Goal: Task Accomplishment & Management: Manage account settings

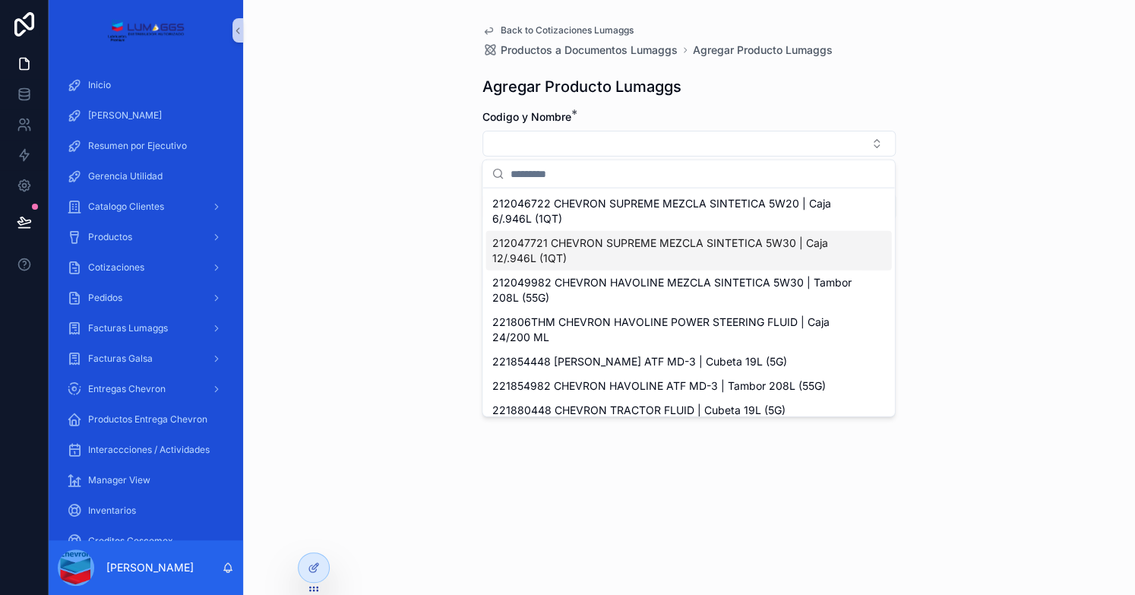
click at [598, 250] on span "212047721 CHEVRON SUPREME MEZCLA SINTETICA 5W30 | Caja 12/.946L (1QT)" at bounding box center [678, 250] width 375 height 30
type input "*******"
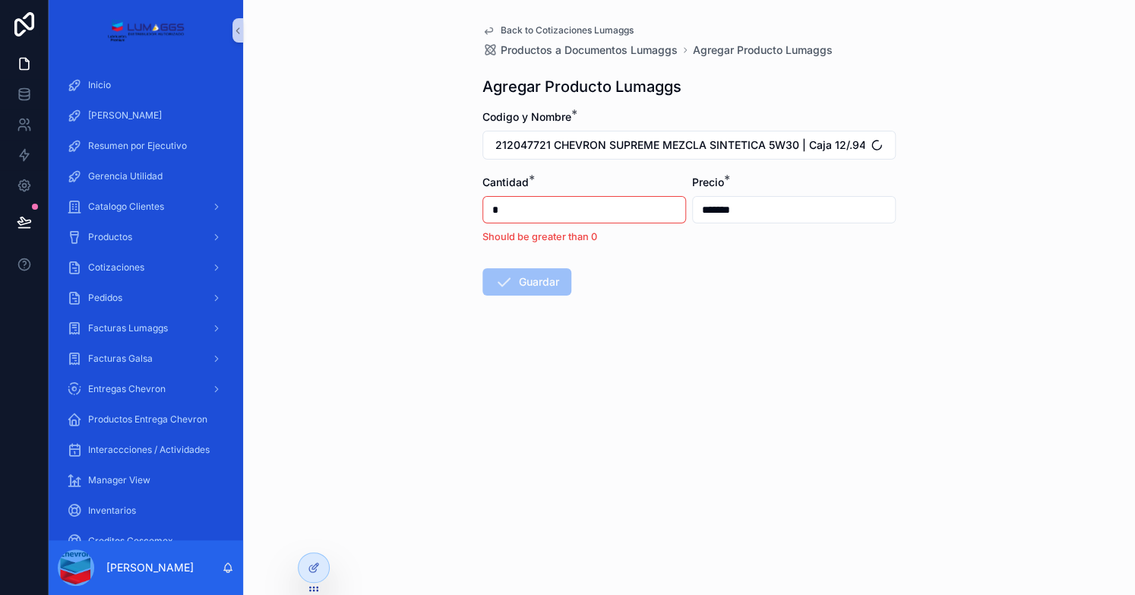
drag, startPoint x: 528, startPoint y: 209, endPoint x: 489, endPoint y: 207, distance: 38.8
click at [489, 207] on input "*" at bounding box center [584, 209] width 202 height 21
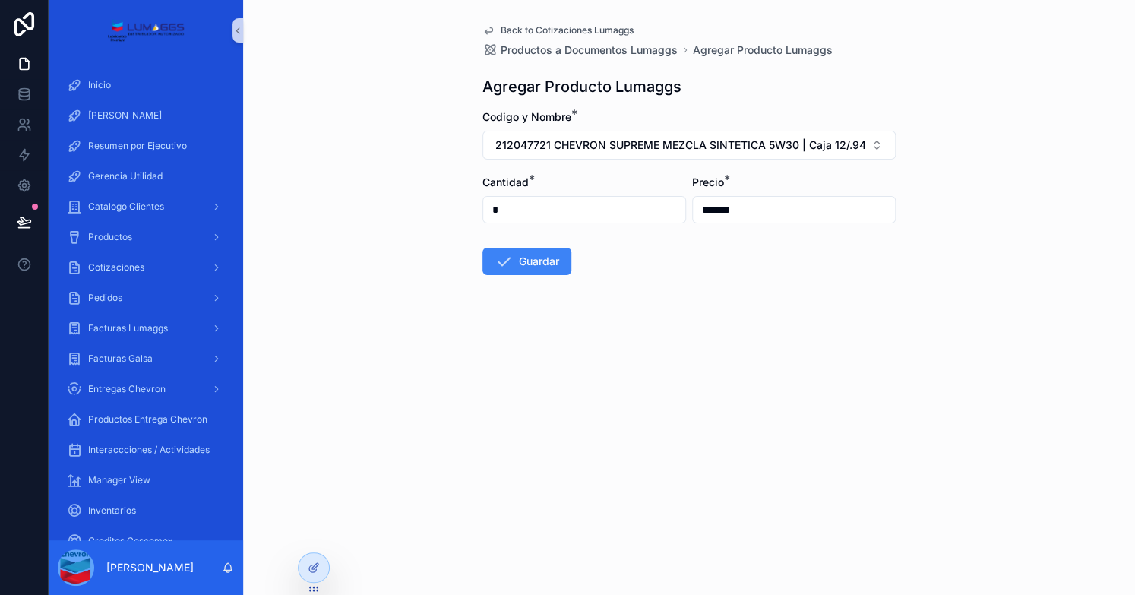
type input "*"
type input "*******"
click at [526, 264] on button "Guardar" at bounding box center [526, 261] width 89 height 27
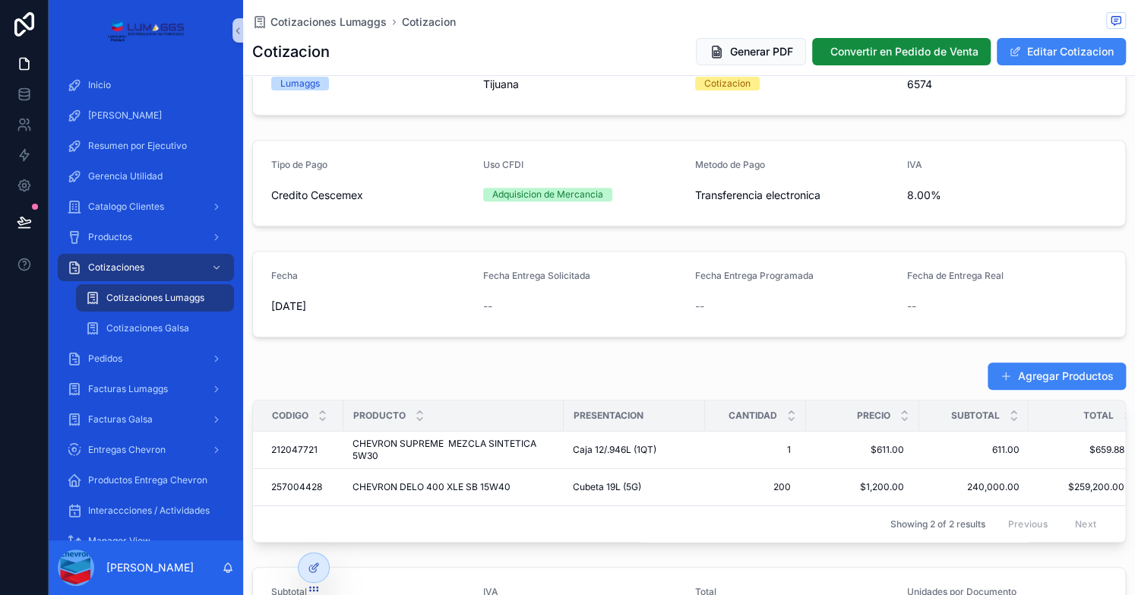
scroll to position [380, 0]
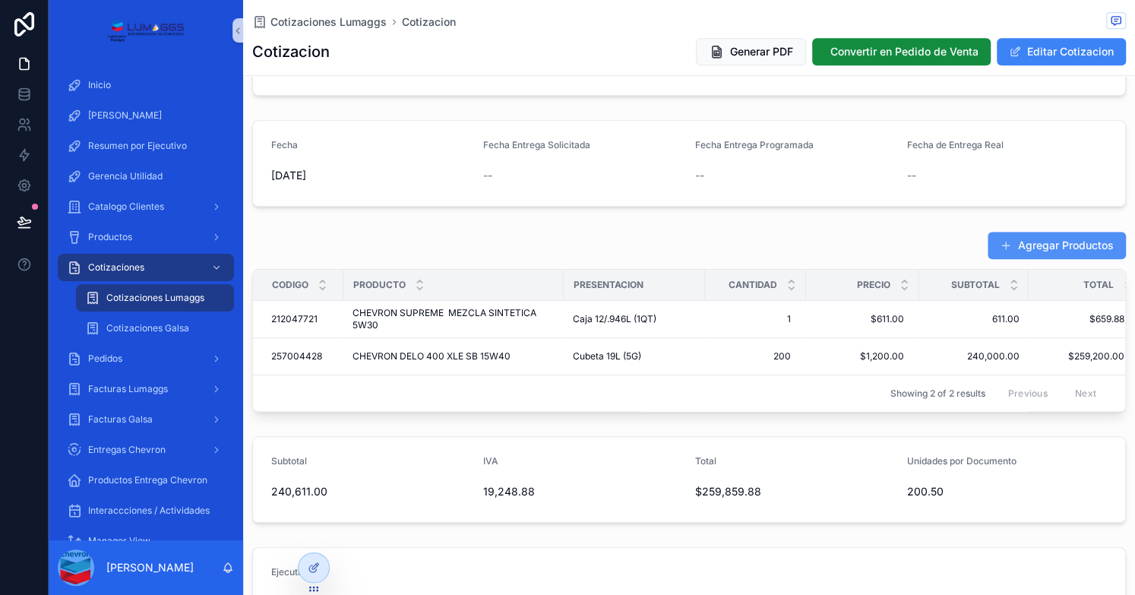
click at [1053, 242] on button "Agregar Productos" at bounding box center [1056, 245] width 138 height 27
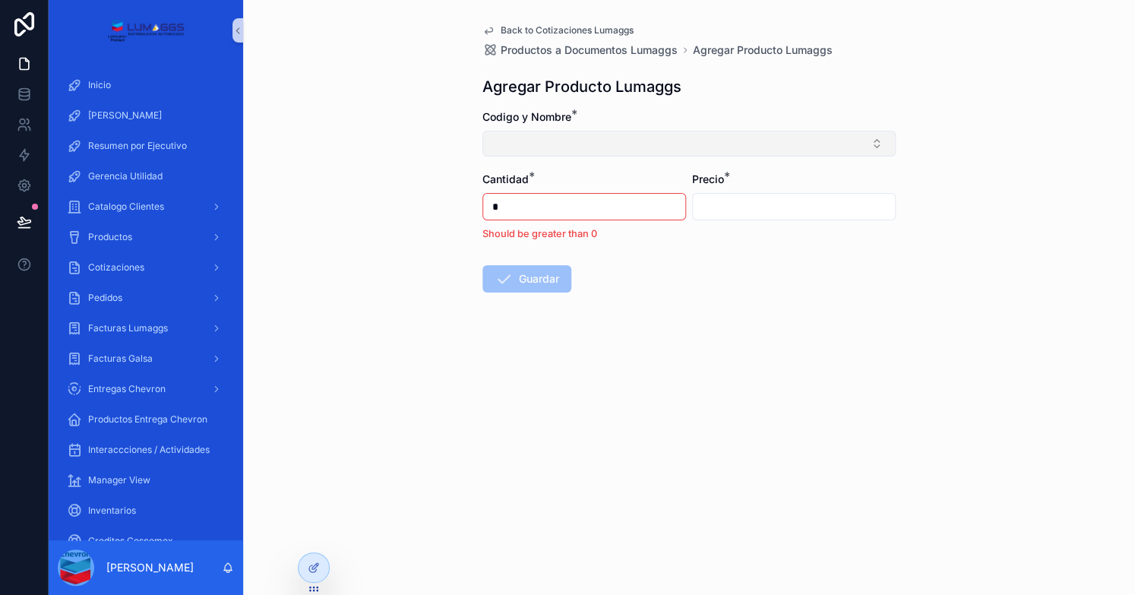
click at [583, 144] on button "Select Button" at bounding box center [688, 144] width 413 height 26
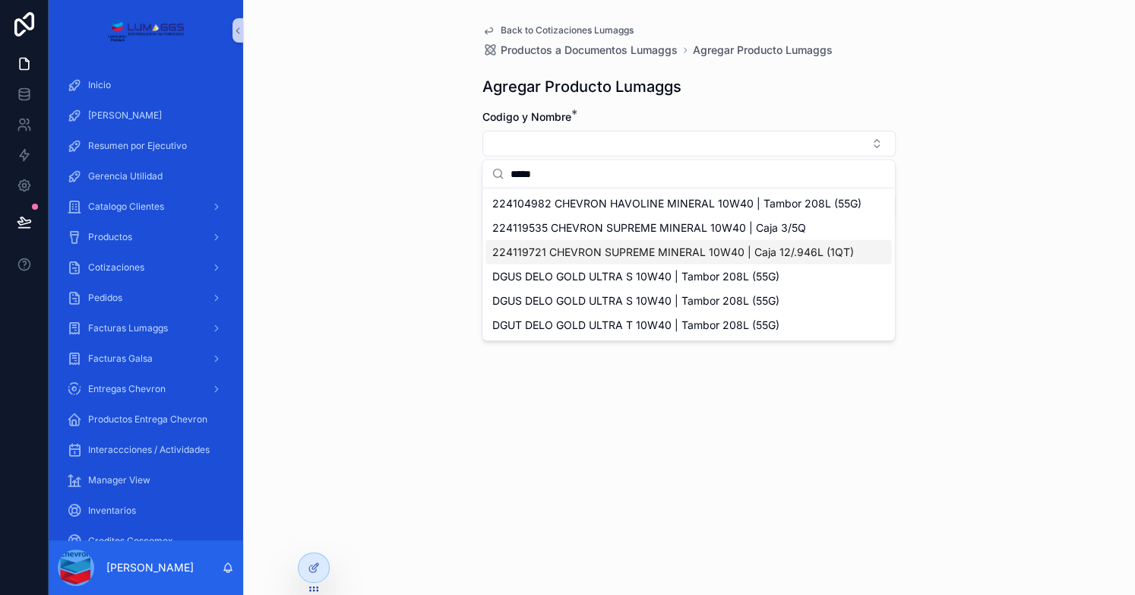
type input "*****"
click at [752, 252] on span "224119721 CHEVRON SUPREME MINERAL 10W40 | Caja 12/.946L (1QT)" at bounding box center [672, 252] width 362 height 15
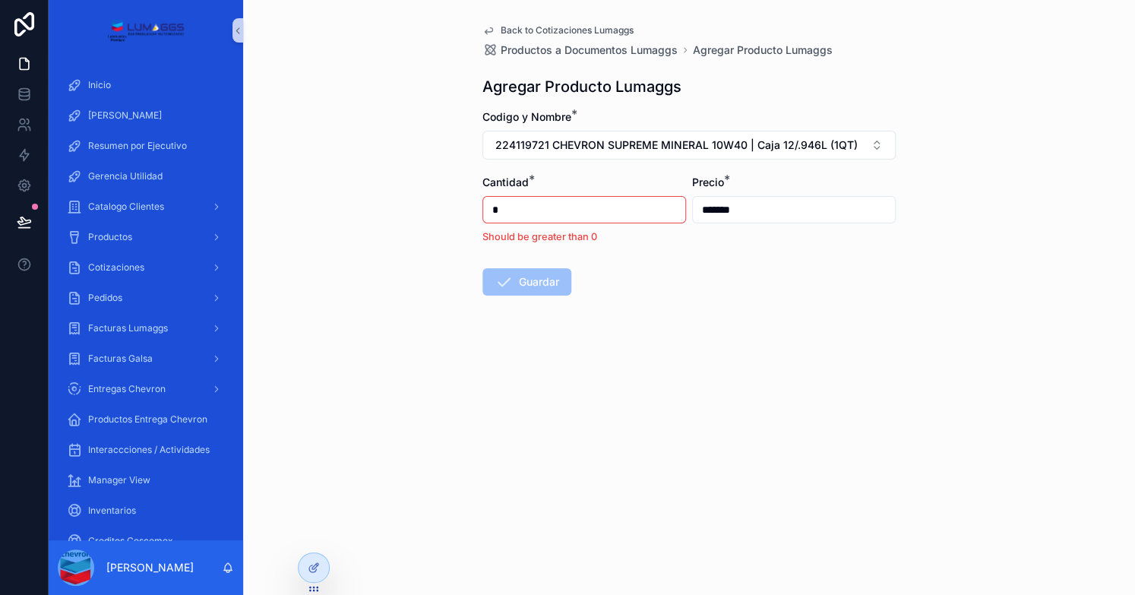
click at [476, 211] on div "Back to Cotizaciones Lumaggs Productos a Documentos Lumaggs Agregar Producto Lu…" at bounding box center [688, 196] width 437 height 393
type input "*******"
drag, startPoint x: 500, startPoint y: 204, endPoint x: 475, endPoint y: 203, distance: 25.9
click at [475, 203] on div "Back to Cotizaciones Lumaggs Productos a Documentos Lumaggs Agregar Producto Lu…" at bounding box center [688, 196] width 437 height 393
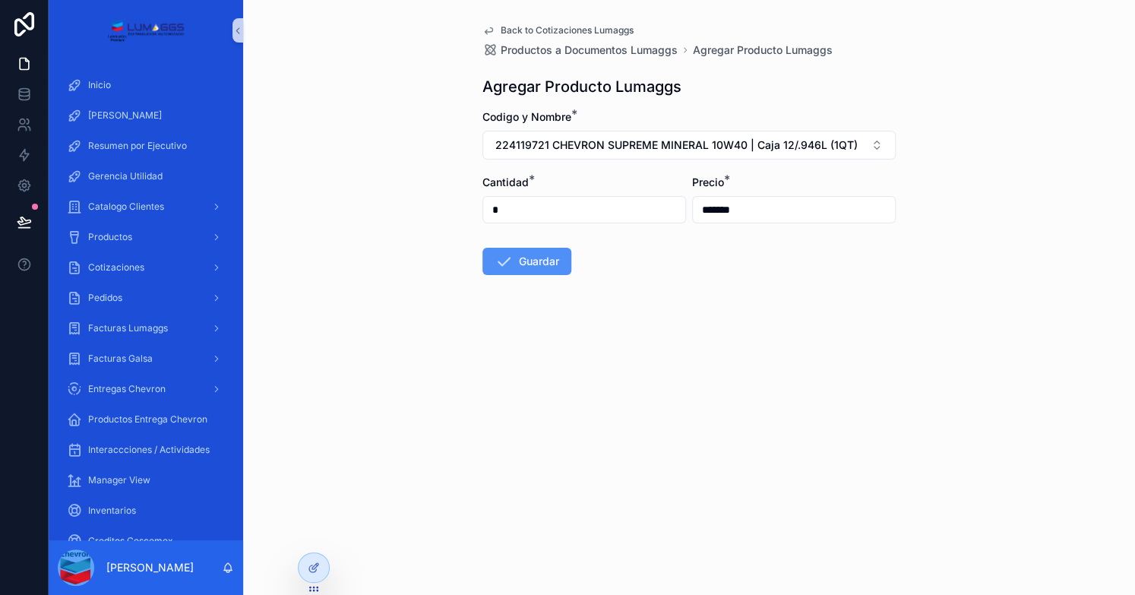
type input "*"
click at [513, 261] on button "Guardar" at bounding box center [526, 261] width 89 height 27
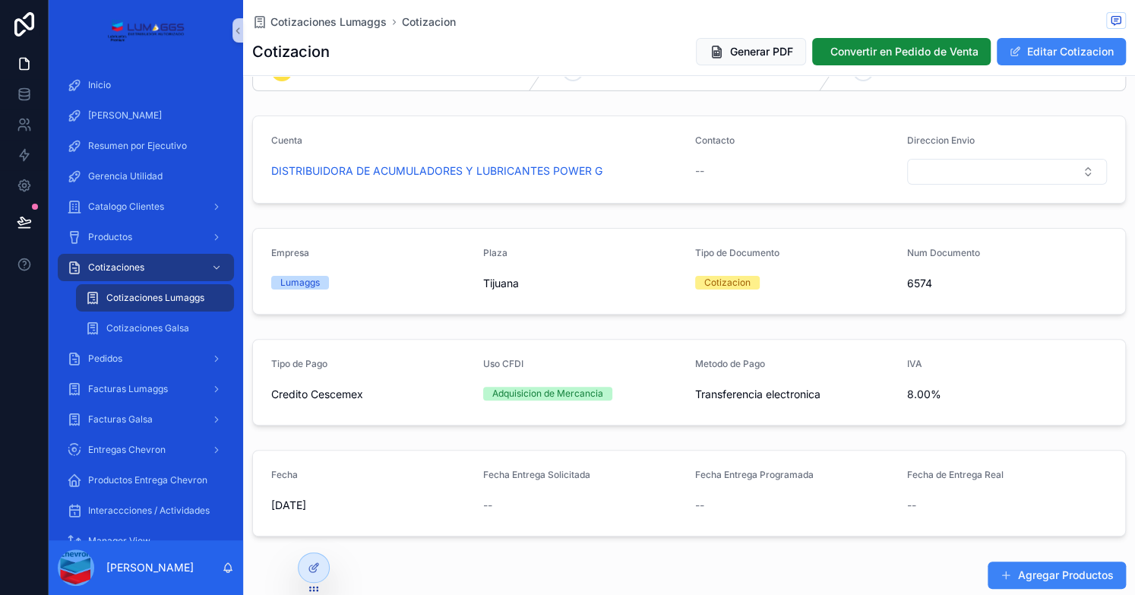
scroll to position [380, 0]
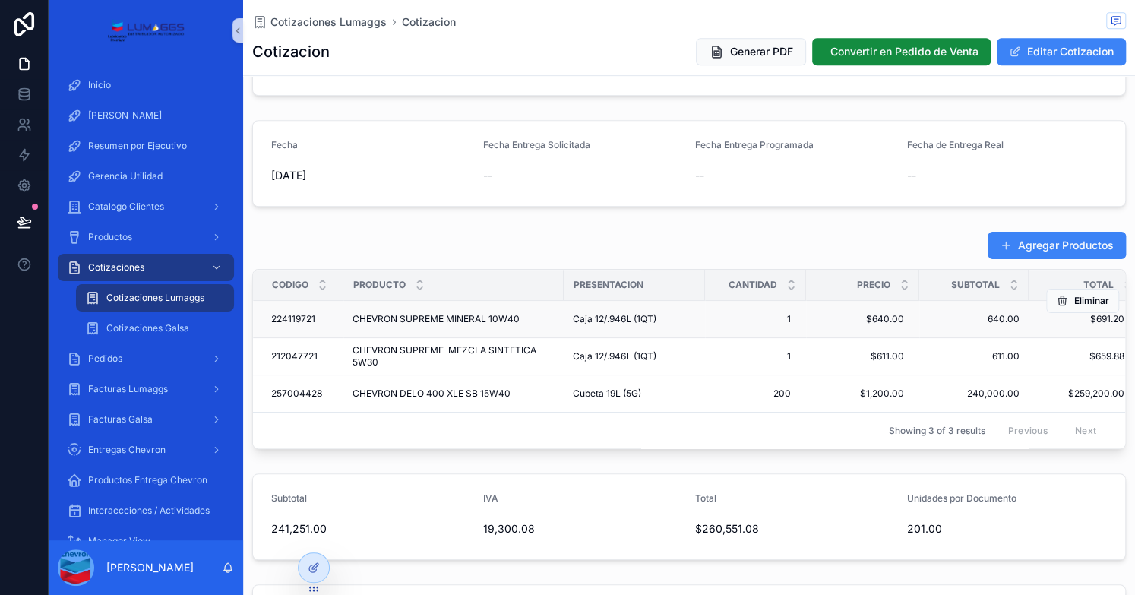
click at [951, 322] on span "640.00" at bounding box center [973, 319] width 91 height 12
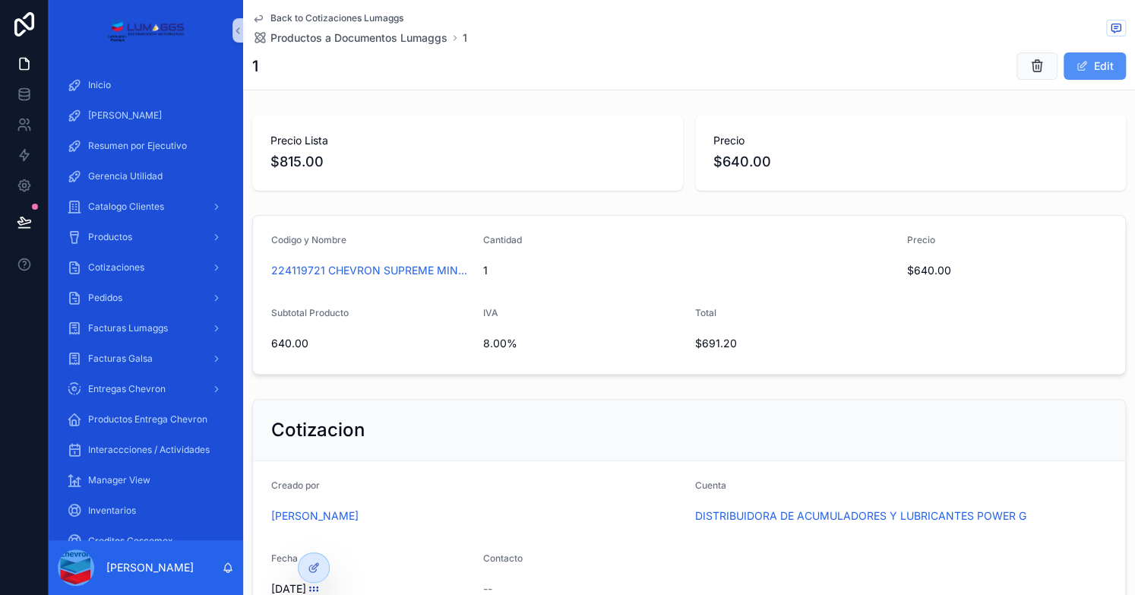
click at [1089, 57] on button "Edit" at bounding box center [1094, 65] width 62 height 27
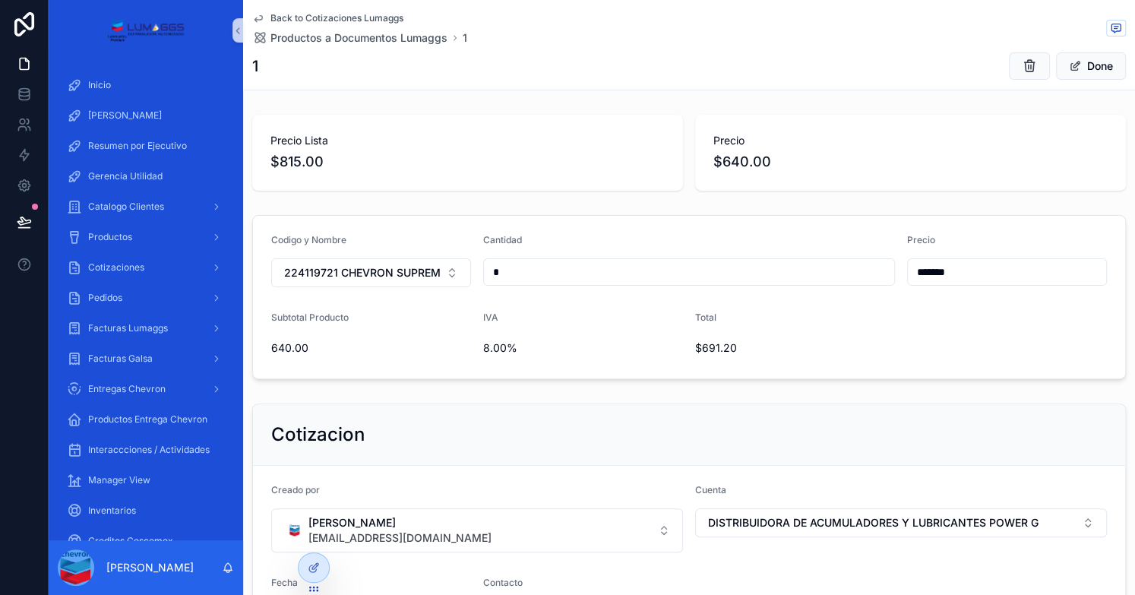
drag, startPoint x: 957, startPoint y: 277, endPoint x: 843, endPoint y: 264, distance: 114.7
click at [843, 264] on form "Codigo y Nombre 224119721 CHEVRON SUPREME MINERAL 10W40 | Caja 12/.946L (1QT) C…" at bounding box center [689, 297] width 872 height 163
type input "*******"
click at [1072, 70] on span "Done" at bounding box center [1091, 65] width 70 height 27
click at [1075, 62] on button "Done" at bounding box center [1091, 65] width 70 height 27
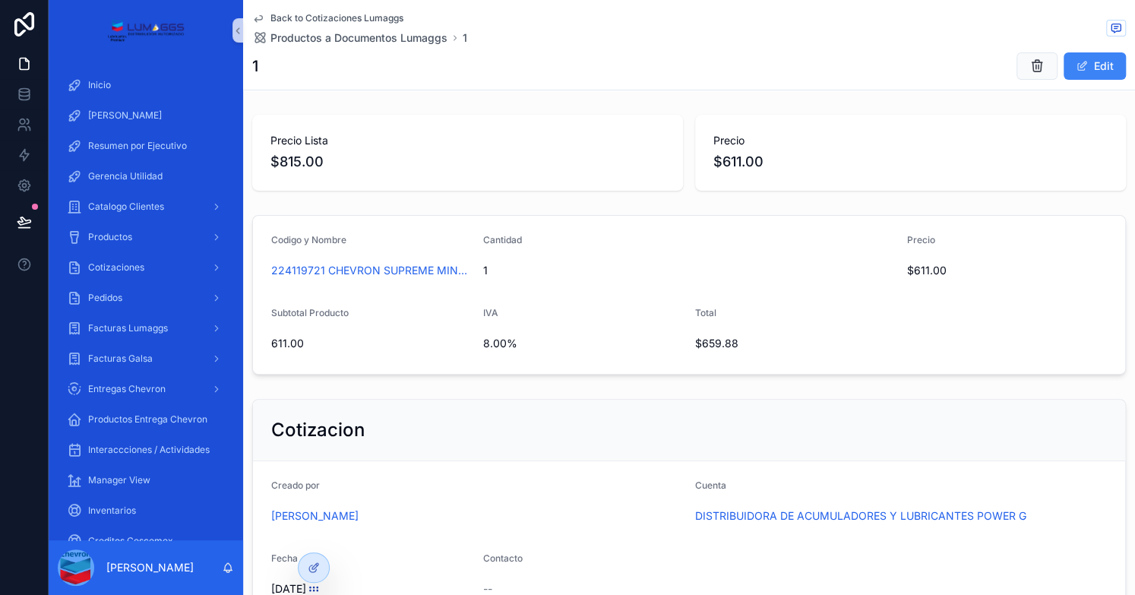
click at [332, 12] on span "Back to Cotizaciones Lumaggs" at bounding box center [336, 18] width 133 height 12
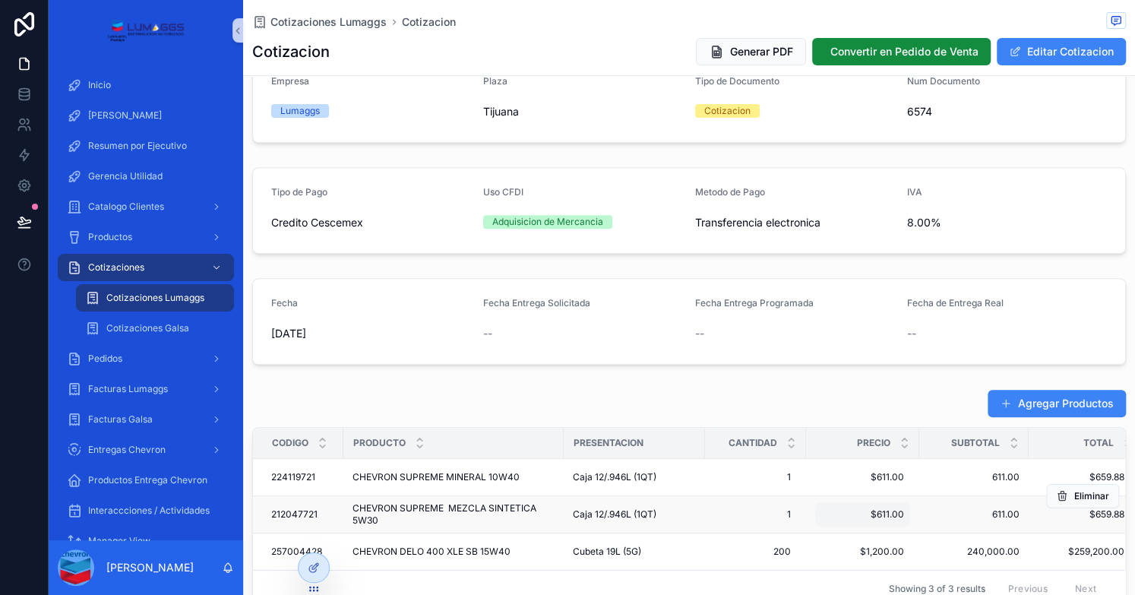
scroll to position [380, 0]
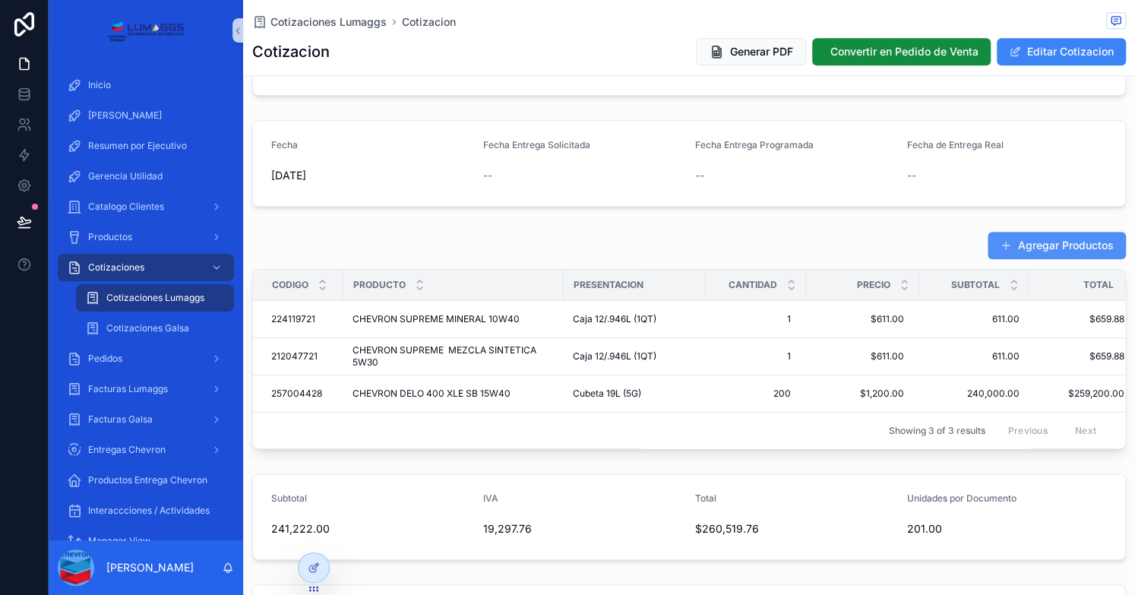
click at [1044, 249] on button "Agregar Productos" at bounding box center [1056, 245] width 138 height 27
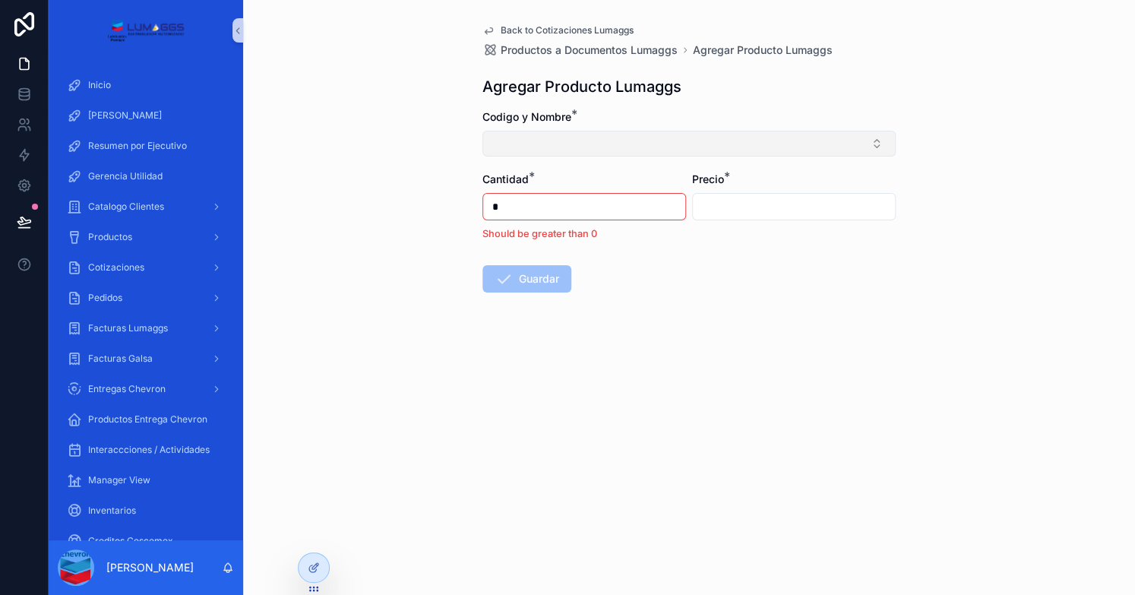
click at [547, 148] on button "Select Button" at bounding box center [688, 144] width 413 height 26
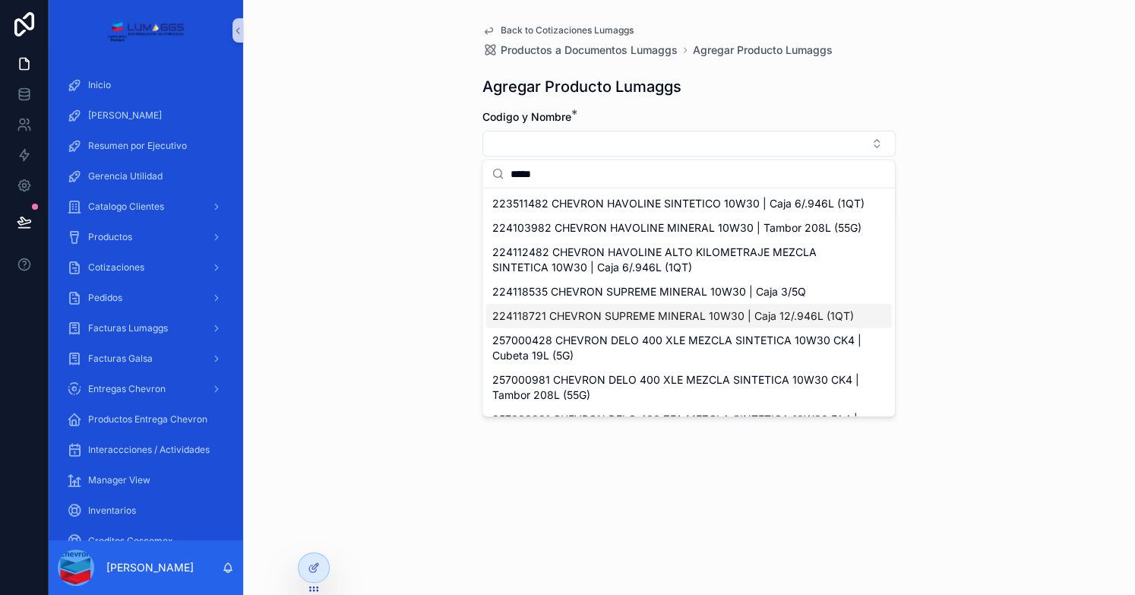
type input "*****"
click at [744, 324] on span "224118721 CHEVRON SUPREME MINERAL 10W30 | Caja 12/.946L (1QT)" at bounding box center [672, 315] width 362 height 15
type input "*******"
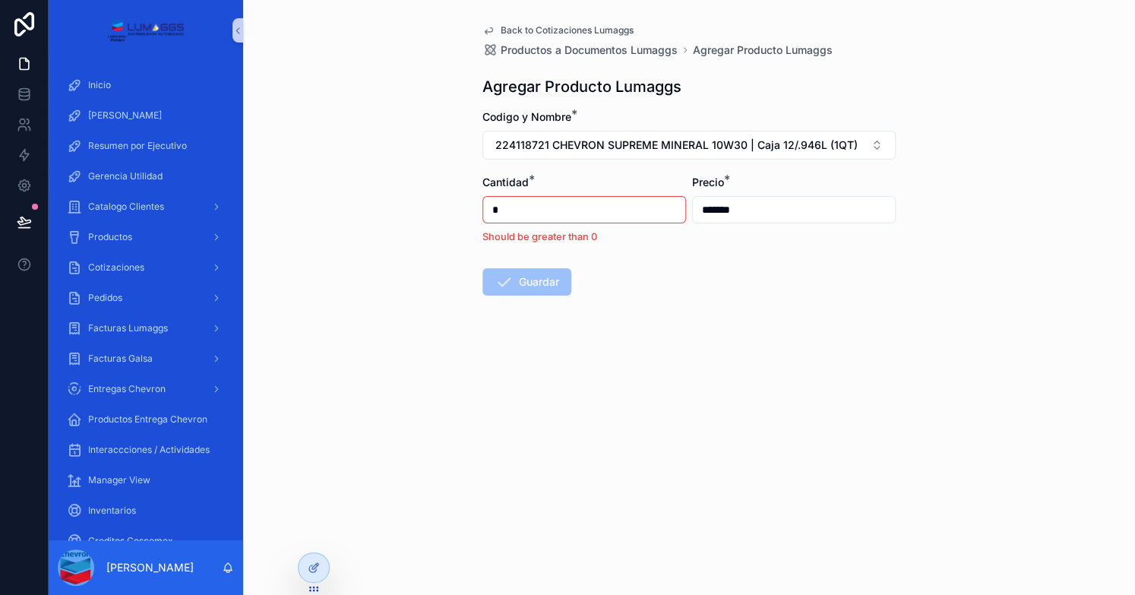
drag, startPoint x: 499, startPoint y: 205, endPoint x: 475, endPoint y: 201, distance: 24.0
click at [475, 201] on div "Back to Cotizaciones Lumaggs Productos a Documentos Lumaggs Agregar Producto Lu…" at bounding box center [688, 196] width 437 height 393
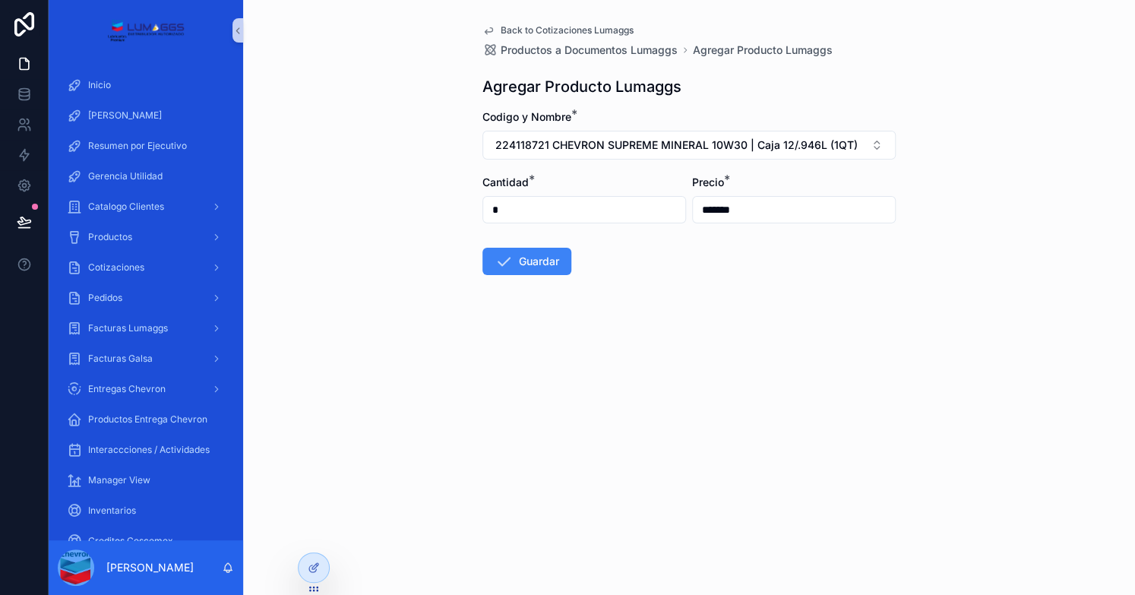
type input "*"
drag, startPoint x: 668, startPoint y: 201, endPoint x: 678, endPoint y: 177, distance: 25.5
click at [668, 200] on form "Codigo y Nombre * 224118721 CHEVRON SUPREME MINERAL 10W30 | Caja 12/.946L (1QT)…" at bounding box center [688, 240] width 413 height 263
type input "*******"
click at [553, 257] on button "Guardar" at bounding box center [526, 261] width 89 height 27
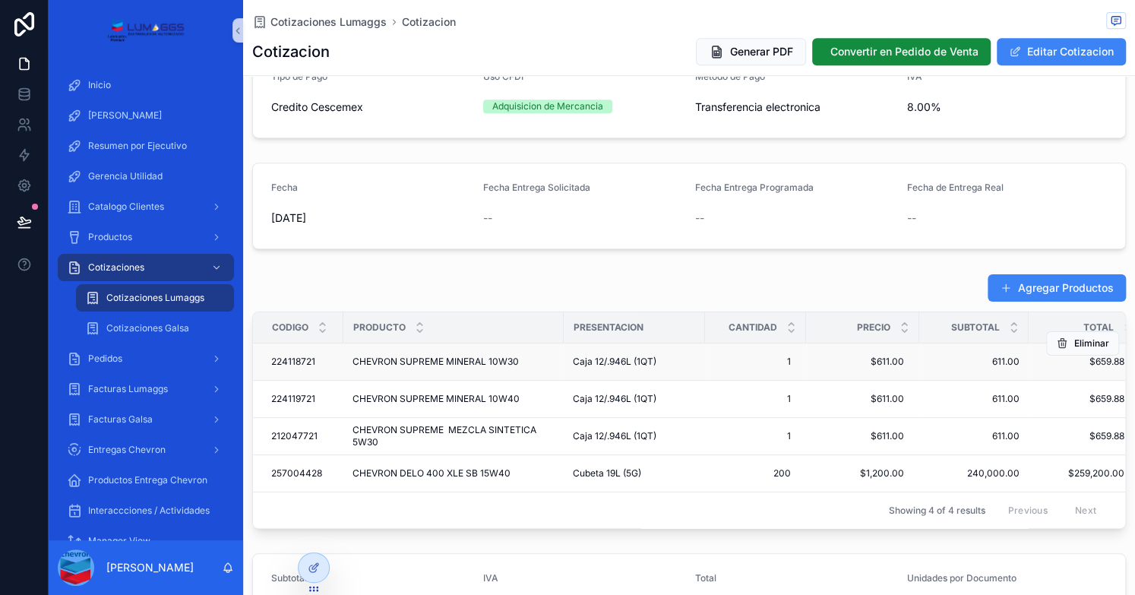
scroll to position [380, 0]
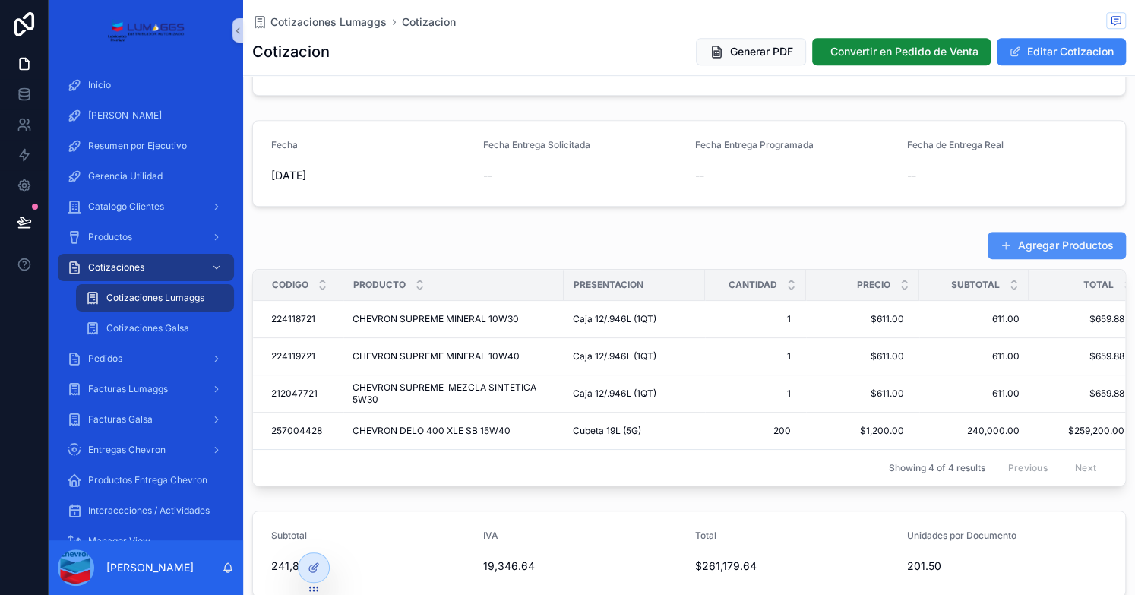
click at [1030, 247] on button "Agregar Productos" at bounding box center [1056, 245] width 138 height 27
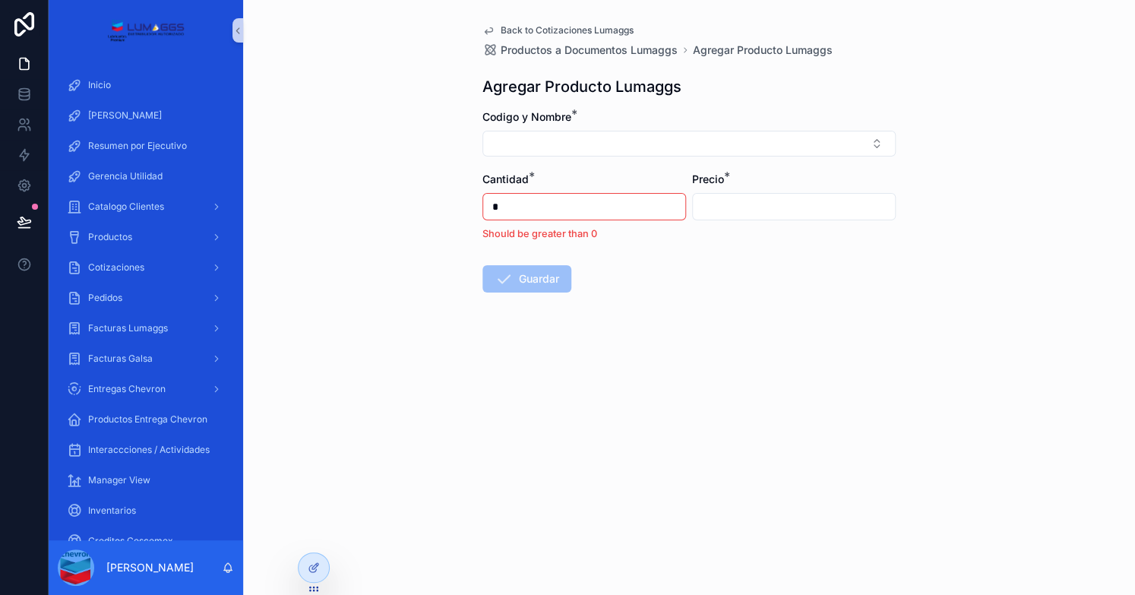
click at [478, 146] on div "Back to Cotizaciones Lumaggs Productos a Documentos Lumaggs Agregar Producto Lu…" at bounding box center [688, 195] width 437 height 390
click at [495, 146] on button "Select Button" at bounding box center [688, 144] width 413 height 26
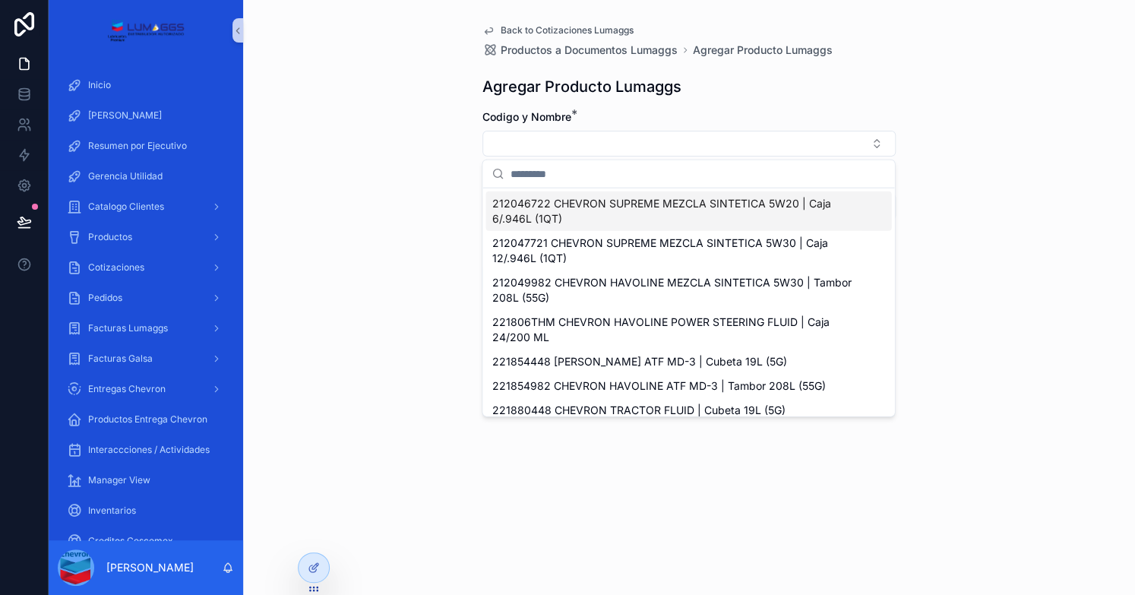
click at [553, 175] on input "scrollable content" at bounding box center [697, 173] width 375 height 27
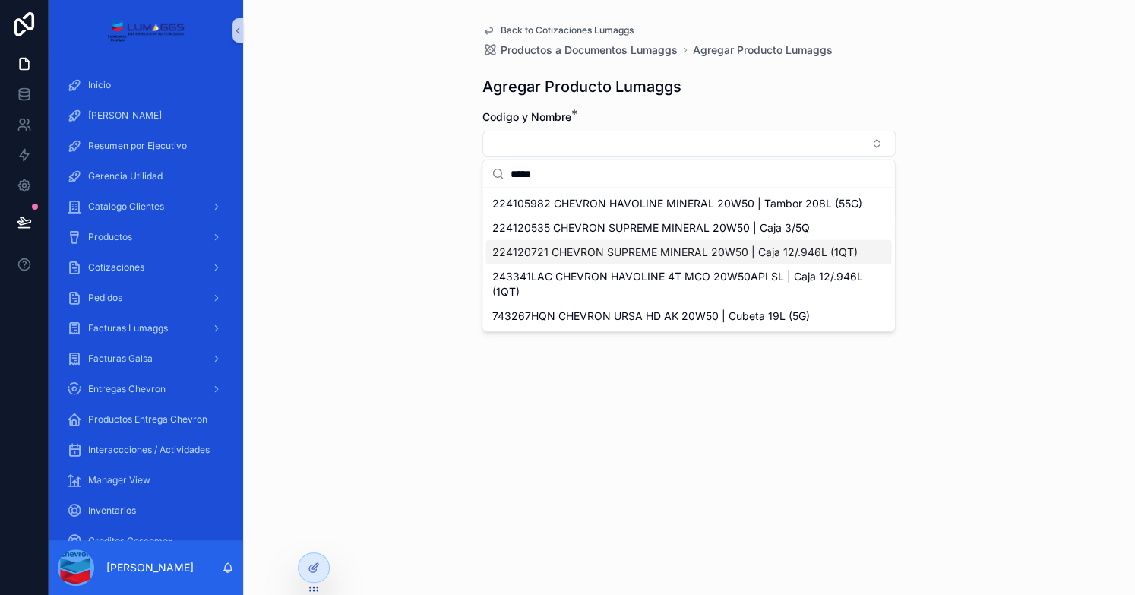
type input "*****"
click at [615, 255] on span "224120721 CHEVRON SUPREME MINERAL 20W50 | Caja 12/.946L (1QT)" at bounding box center [673, 252] width 365 height 15
type input "*******"
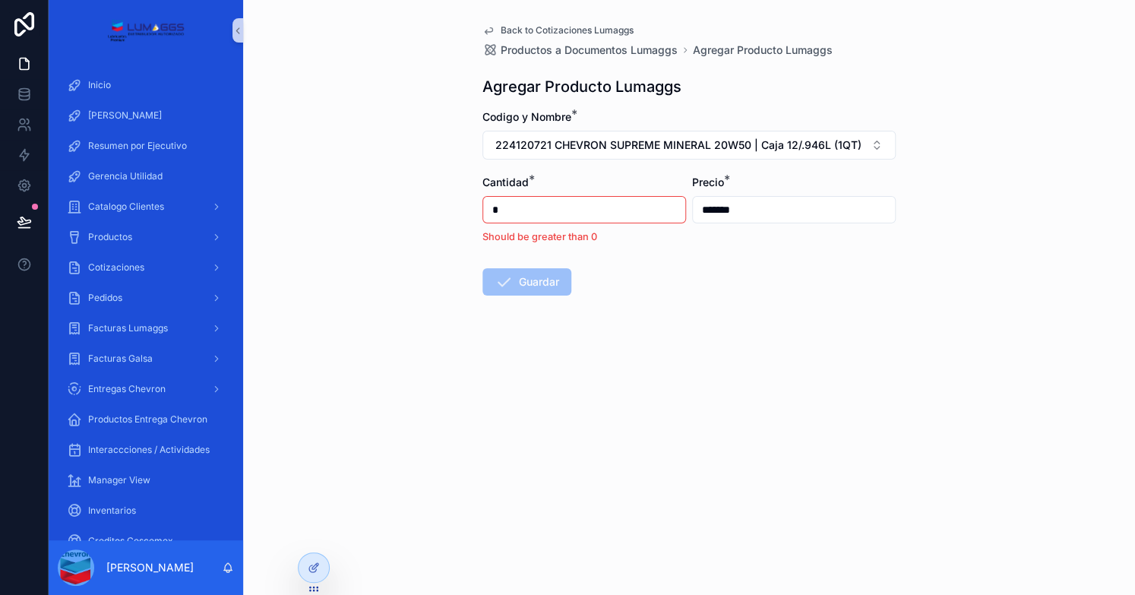
drag, startPoint x: 527, startPoint y: 210, endPoint x: 472, endPoint y: 209, distance: 55.4
click at [472, 209] on div "Back to Cotizaciones Lumaggs Productos a Documentos Lumaggs Agregar Producto Lu…" at bounding box center [688, 196] width 437 height 393
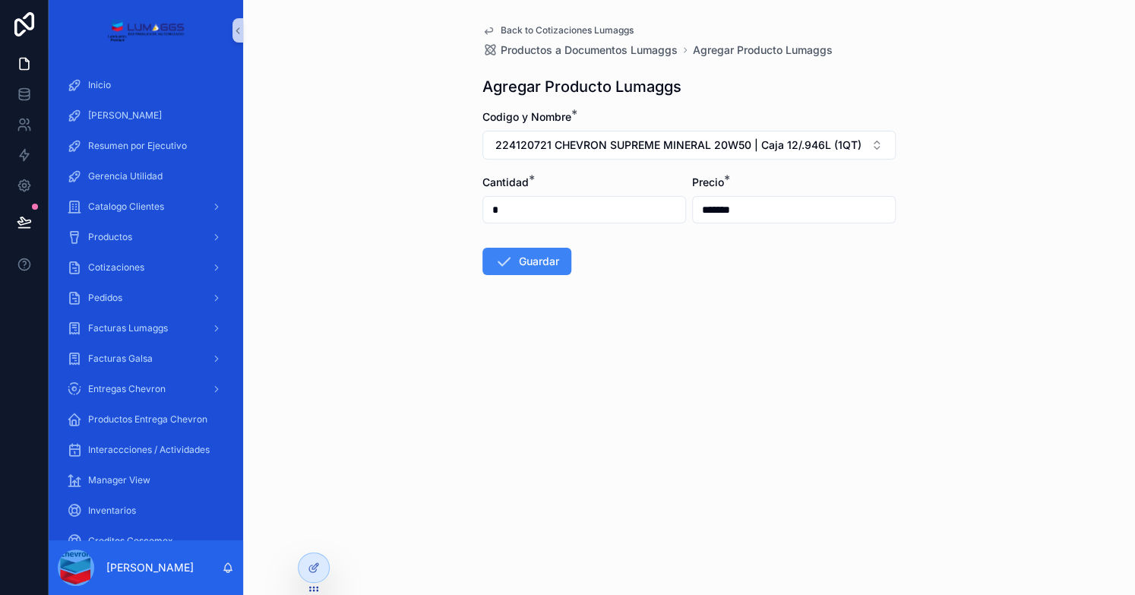
type input "*"
drag, startPoint x: 752, startPoint y: 215, endPoint x: 660, endPoint y: 198, distance: 93.4
click at [662, 205] on form "Codigo y Nombre * 224120721 CHEVRON SUPREME MINERAL 20W50 | Caja 12/.946L (1QT)…" at bounding box center [688, 240] width 413 height 263
type input "*******"
click at [538, 266] on button "Guardar" at bounding box center [526, 261] width 89 height 27
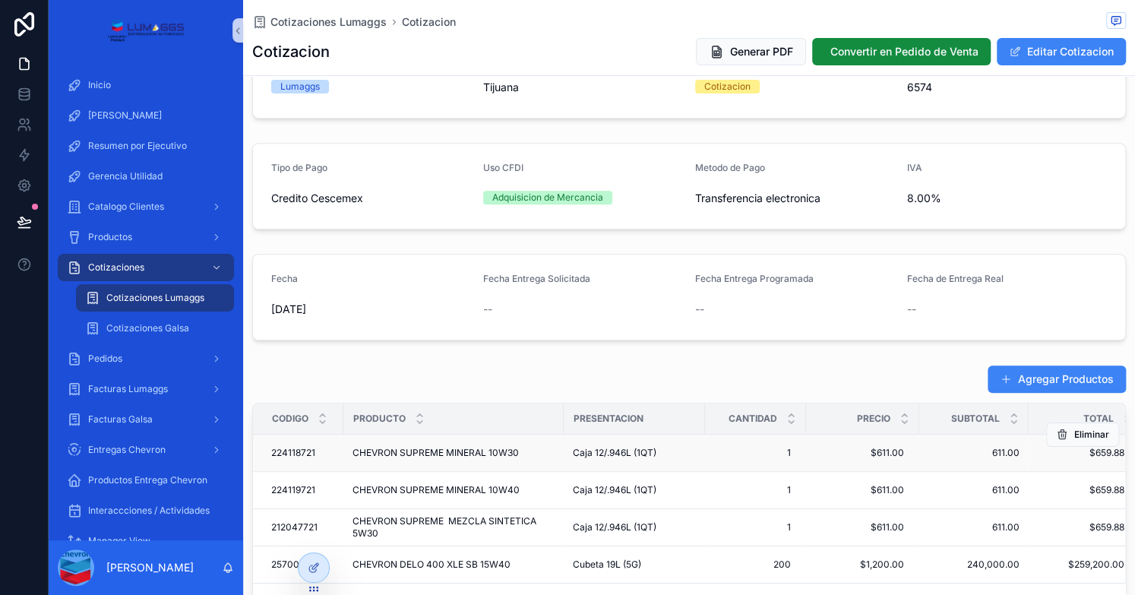
scroll to position [380, 0]
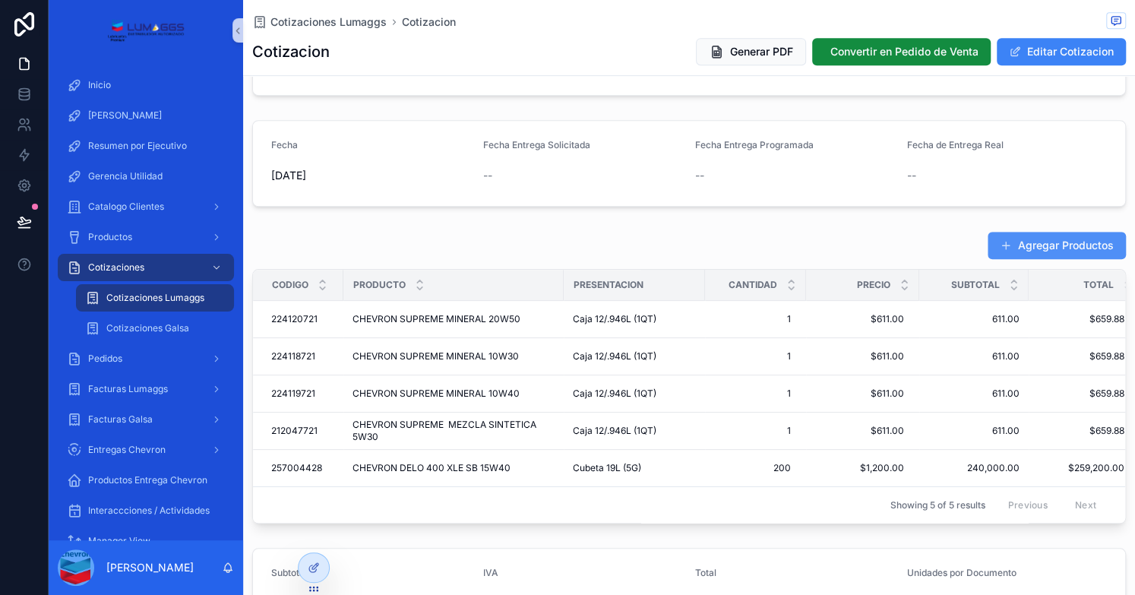
click at [1031, 249] on button "Agregar Productos" at bounding box center [1056, 245] width 138 height 27
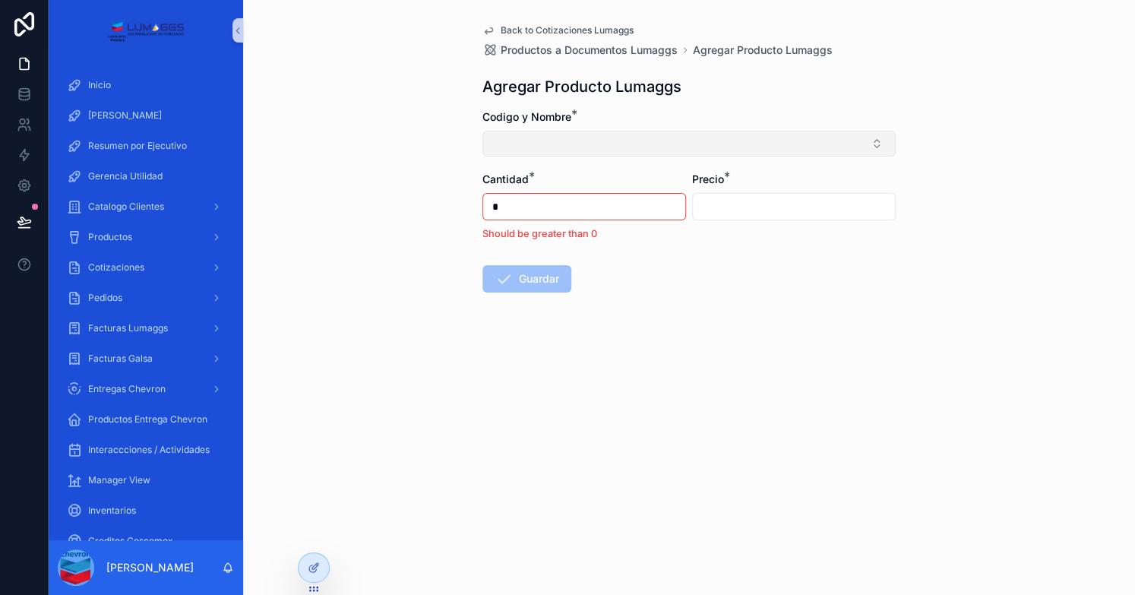
click at [637, 145] on button "Select Button" at bounding box center [688, 144] width 413 height 26
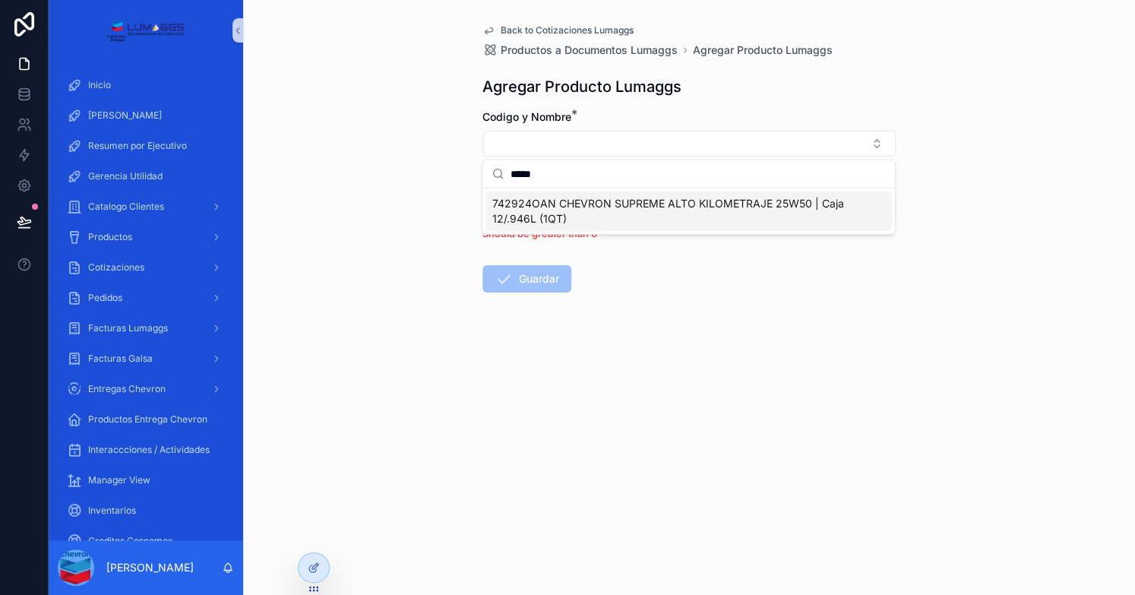
type input "*****"
click at [645, 215] on span "742924OAN CHEVRON SUPREME ALTO KILOMETRAJE 25W50 | Caja 12/.946L (1QT)" at bounding box center [678, 211] width 375 height 30
type input "*******"
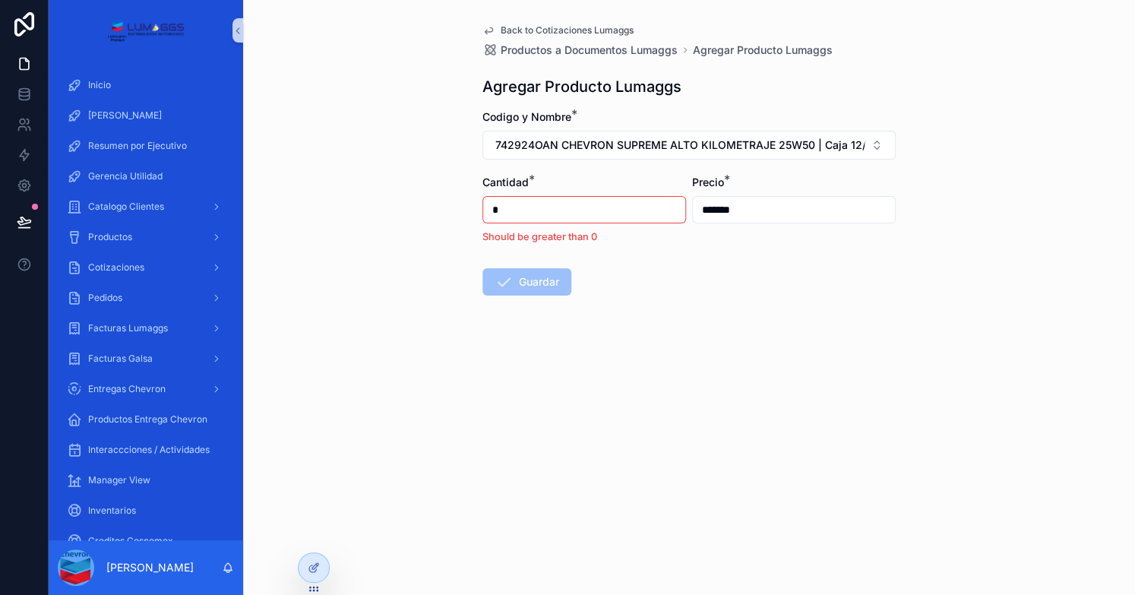
drag, startPoint x: 517, startPoint y: 203, endPoint x: 476, endPoint y: 200, distance: 41.1
click at [476, 200] on div "Back to Cotizaciones Lumaggs Productos a Documentos Lumaggs Agregar Producto Lu…" at bounding box center [688, 196] width 437 height 393
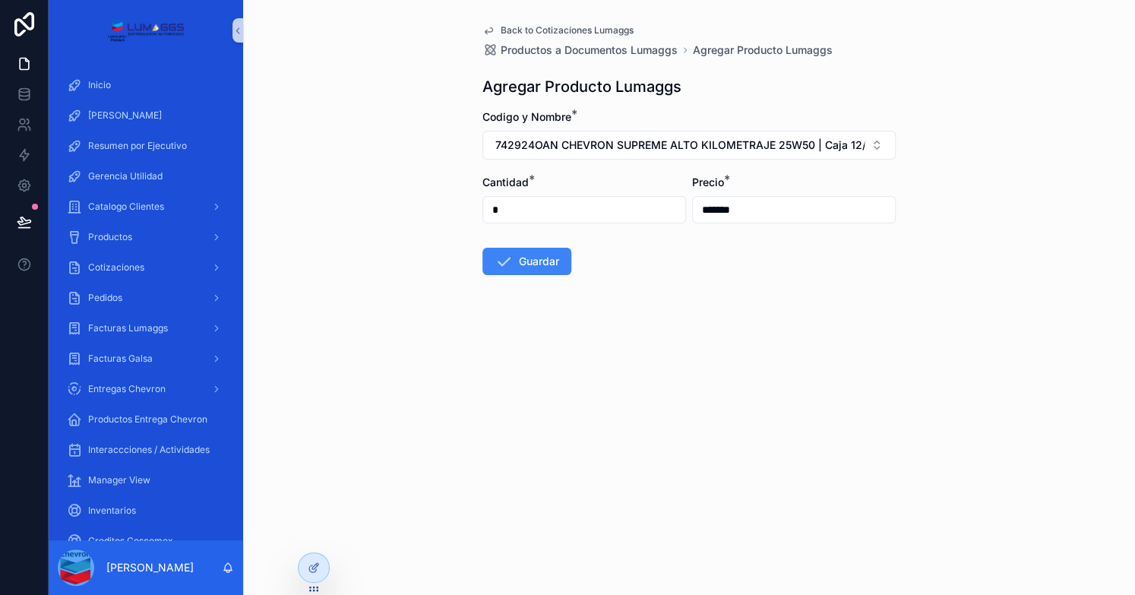
type input "*"
drag, startPoint x: 766, startPoint y: 207, endPoint x: 679, endPoint y: 125, distance: 119.8
click at [664, 200] on form "Codigo y Nombre * 742924OAN CHEVRON SUPREME ALTO KILOMETRAJE 25W50 | Caja 12/.9…" at bounding box center [688, 240] width 413 height 263
type input "*******"
click at [530, 261] on button "Guardar" at bounding box center [526, 261] width 89 height 27
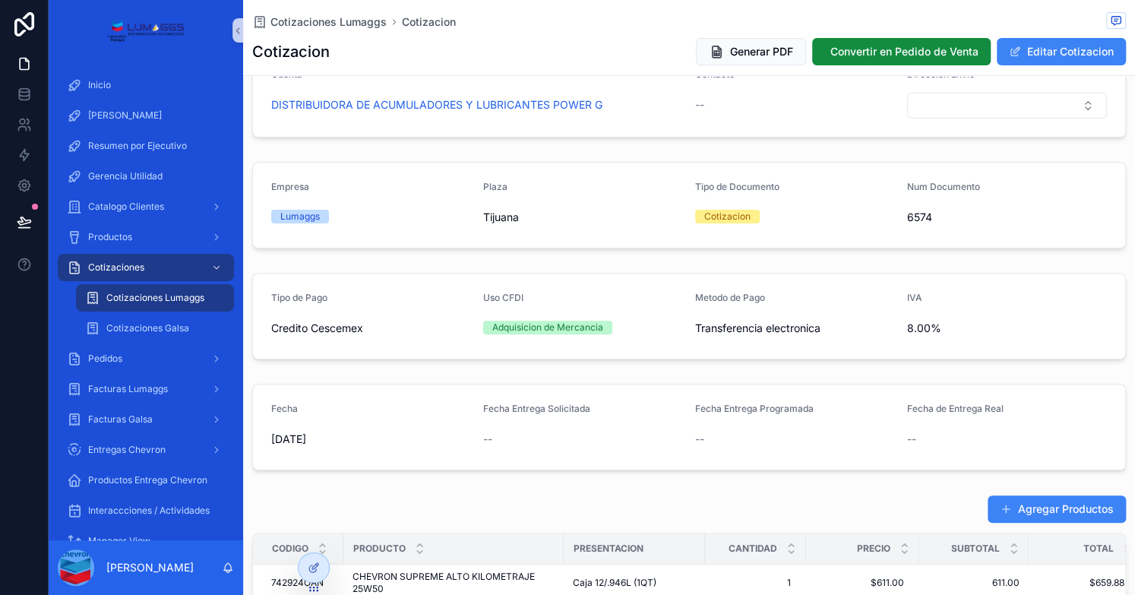
scroll to position [380, 0]
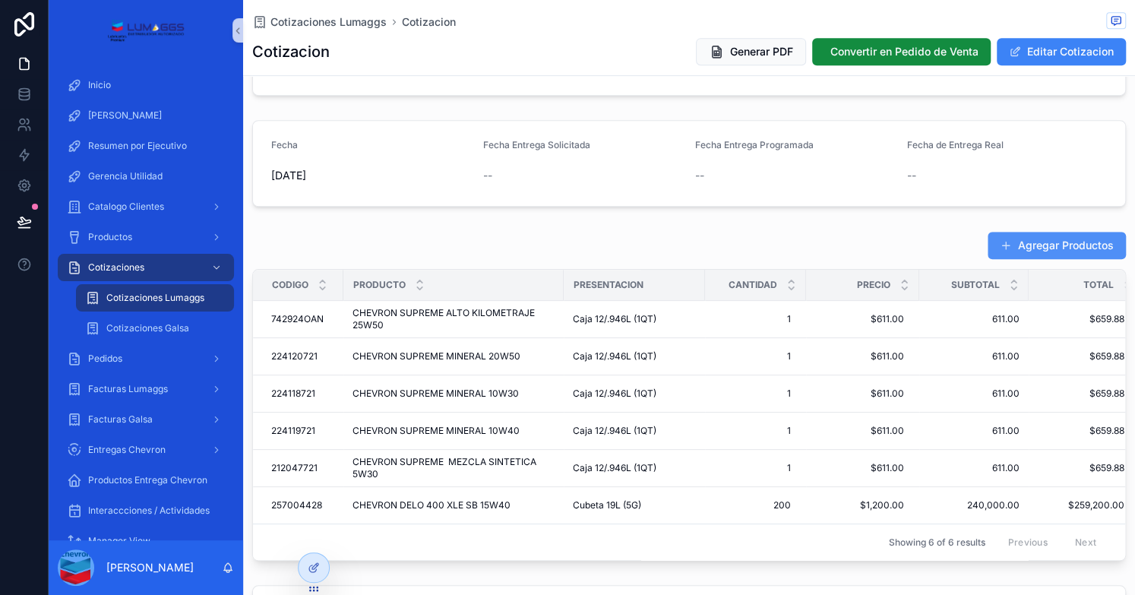
click at [1025, 236] on button "Agregar Productos" at bounding box center [1056, 245] width 138 height 27
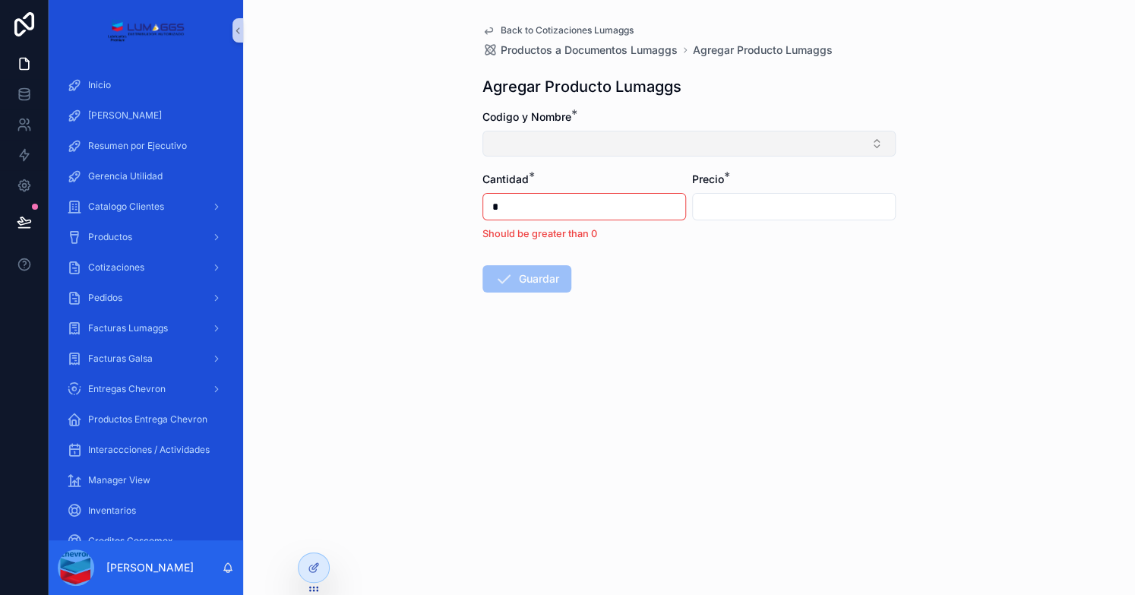
click at [510, 138] on button "Select Button" at bounding box center [688, 144] width 413 height 26
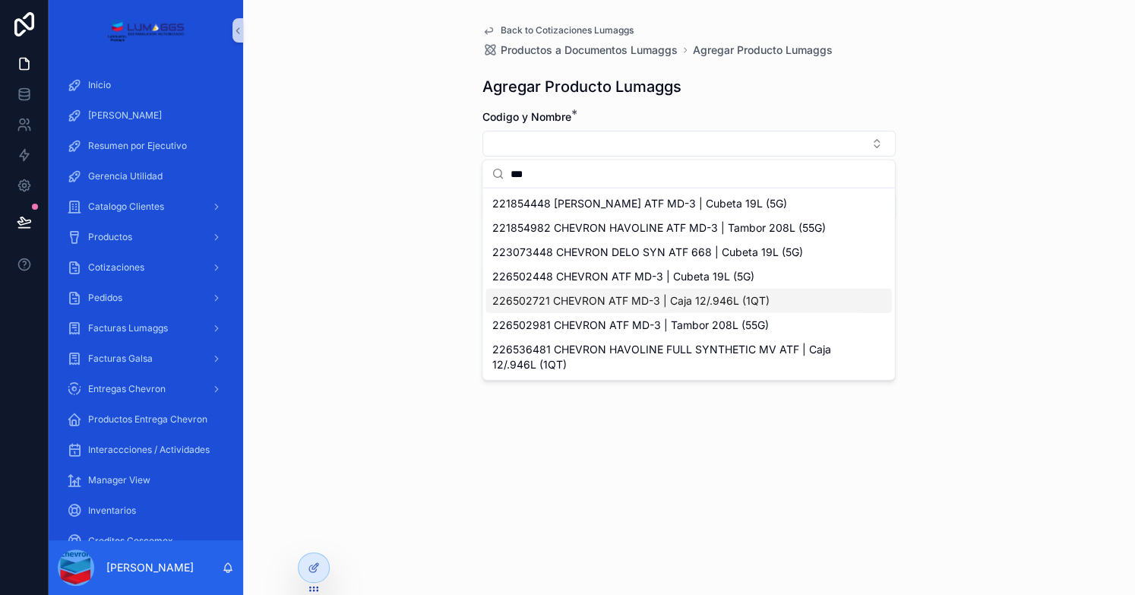
type input "***"
click at [652, 300] on span "226502721 CHEVRON ATF MD-3 | Caja 12/.946L (1QT)" at bounding box center [629, 300] width 277 height 15
type input "*******"
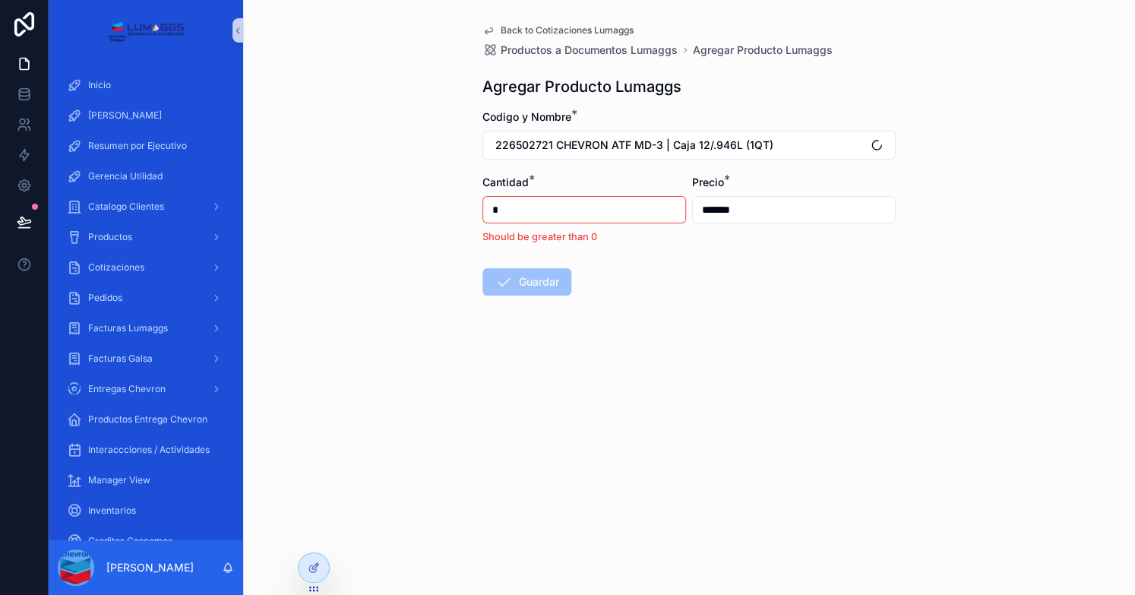
drag, startPoint x: 505, startPoint y: 209, endPoint x: 484, endPoint y: 207, distance: 21.4
click at [484, 207] on input "*" at bounding box center [584, 209] width 202 height 21
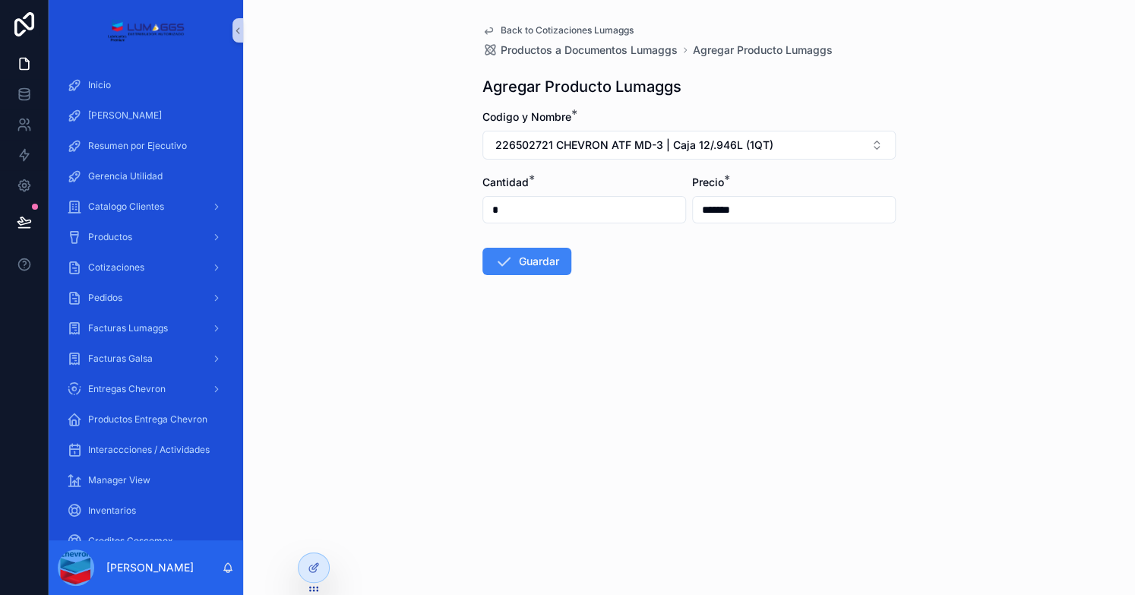
type input "*"
drag, startPoint x: 750, startPoint y: 208, endPoint x: 674, endPoint y: 188, distance: 79.4
click at [680, 202] on form "Codigo y Nombre * 226502721 CHEVRON ATF MD-3 | Caja 12/.946L (1QT) Cantidad * *…" at bounding box center [688, 240] width 413 height 263
type input "*******"
click at [538, 263] on button "Guardar" at bounding box center [526, 261] width 89 height 27
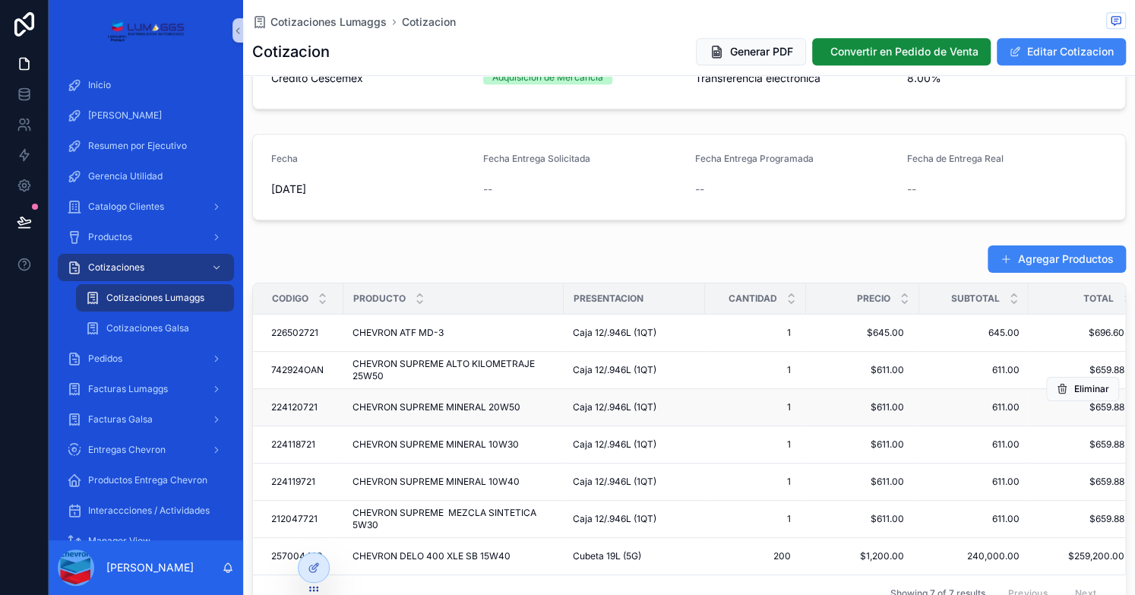
scroll to position [380, 0]
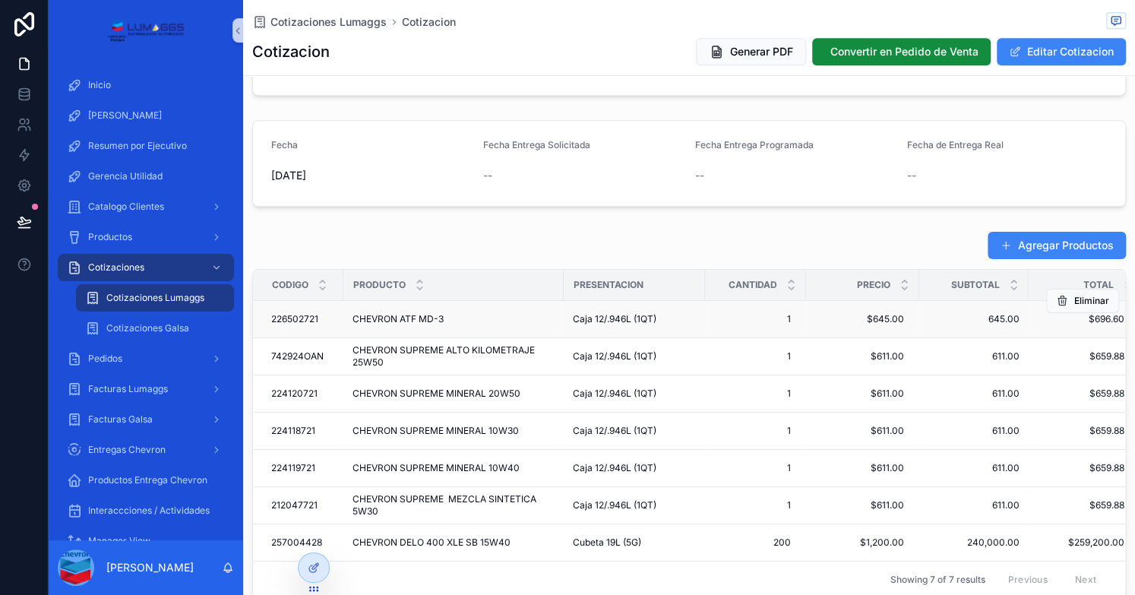
click at [687, 320] on div "Caja 12/.946L (1QT)" at bounding box center [634, 319] width 123 height 12
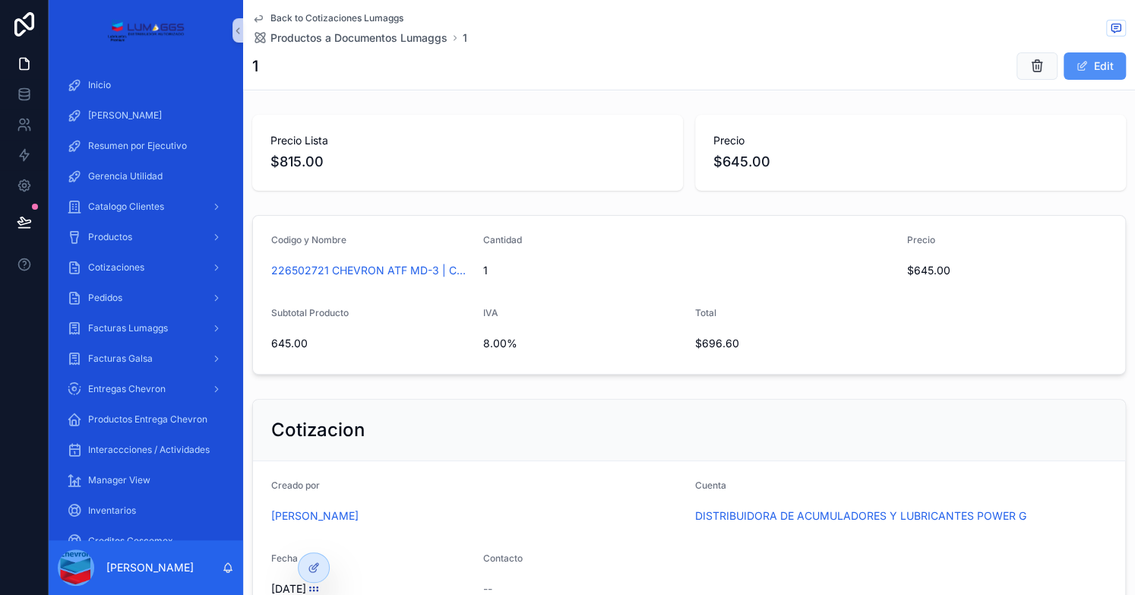
click at [1081, 69] on button "Edit" at bounding box center [1094, 65] width 62 height 27
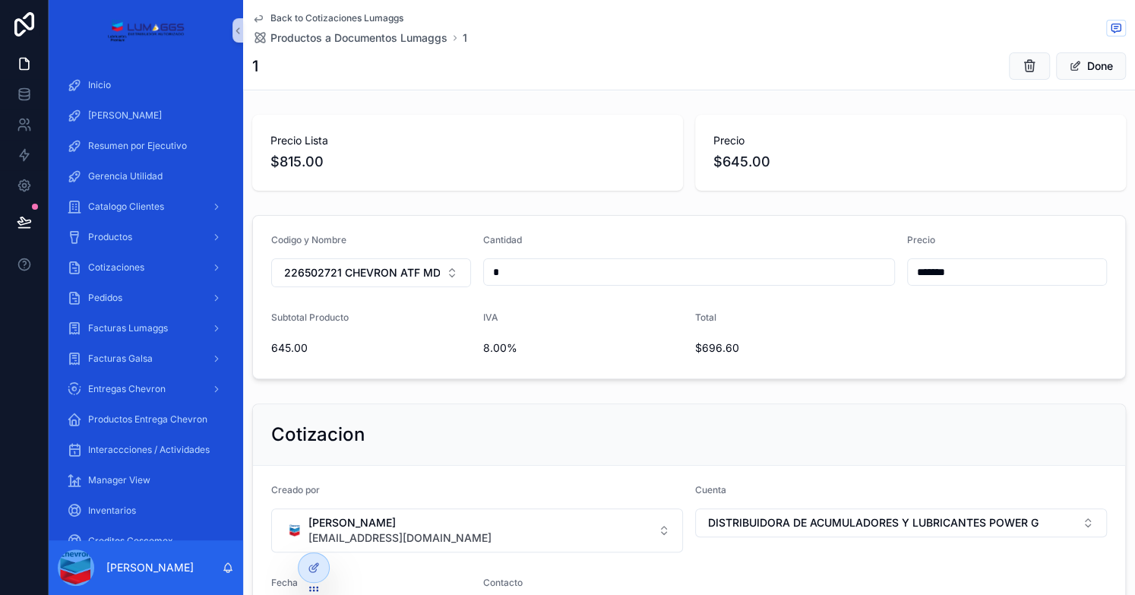
click at [930, 267] on input "*******" at bounding box center [1007, 271] width 198 height 21
type input "*******"
click at [1071, 72] on span "Done" at bounding box center [1091, 65] width 70 height 27
click at [1092, 60] on button "Done" at bounding box center [1091, 65] width 70 height 27
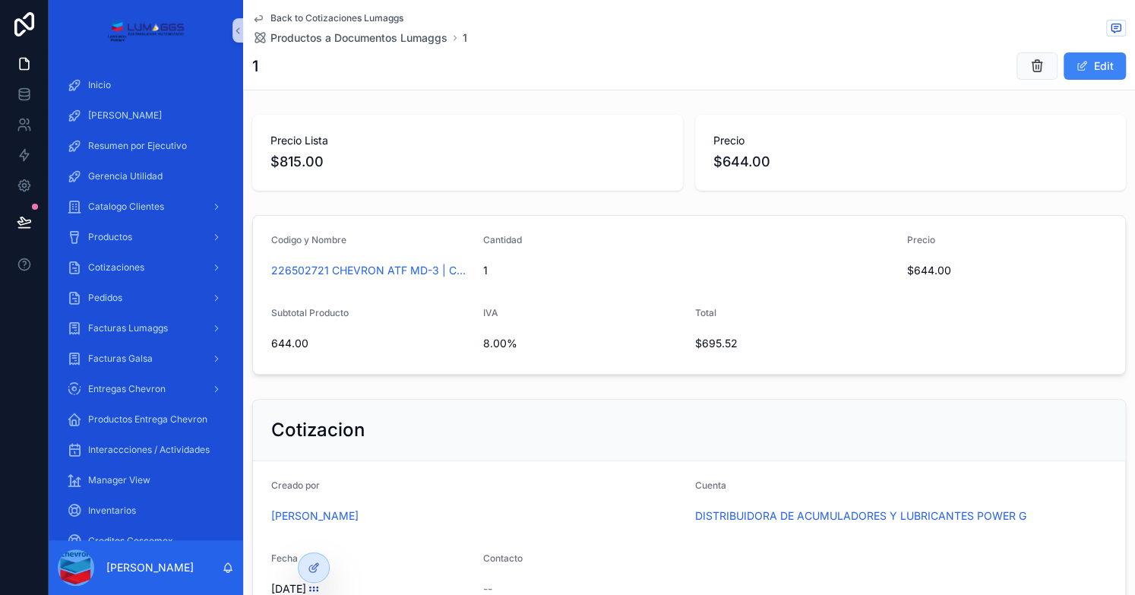
click at [504, 1] on div "Back to Cotizaciones Lumaggs Productos a Documentos Lumaggs 1 1 Edit" at bounding box center [688, 45] width 873 height 90
click at [334, 35] on span "Productos a Documentos Lumaggs" at bounding box center [358, 37] width 177 height 15
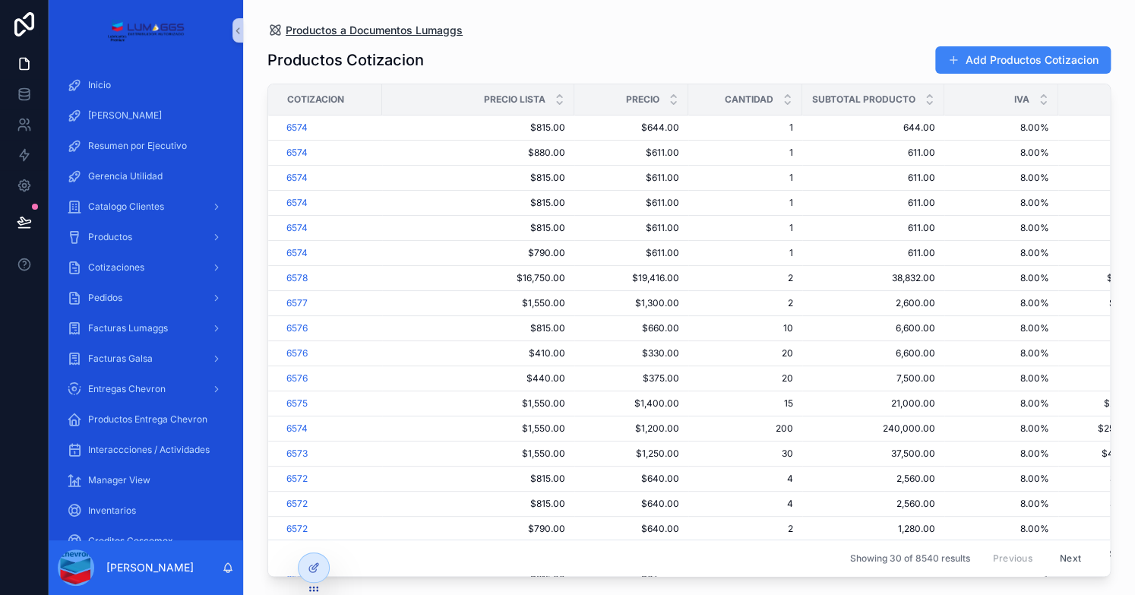
click at [322, 28] on span "Productos a Documentos Lumaggs" at bounding box center [374, 30] width 177 height 15
click at [294, 122] on span "6574" at bounding box center [296, 128] width 21 height 12
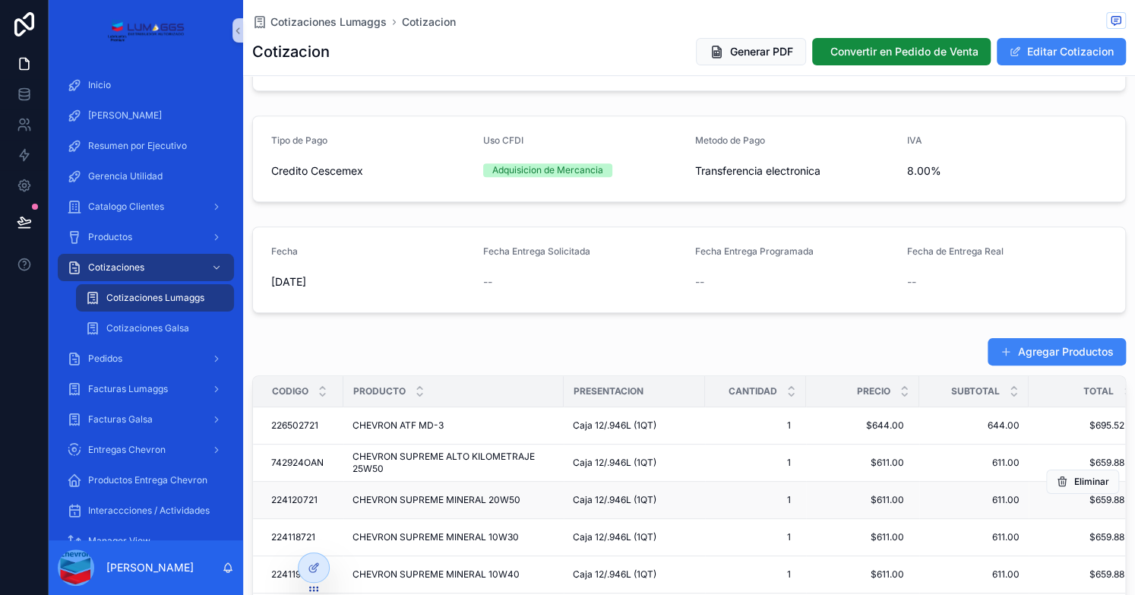
scroll to position [456, 0]
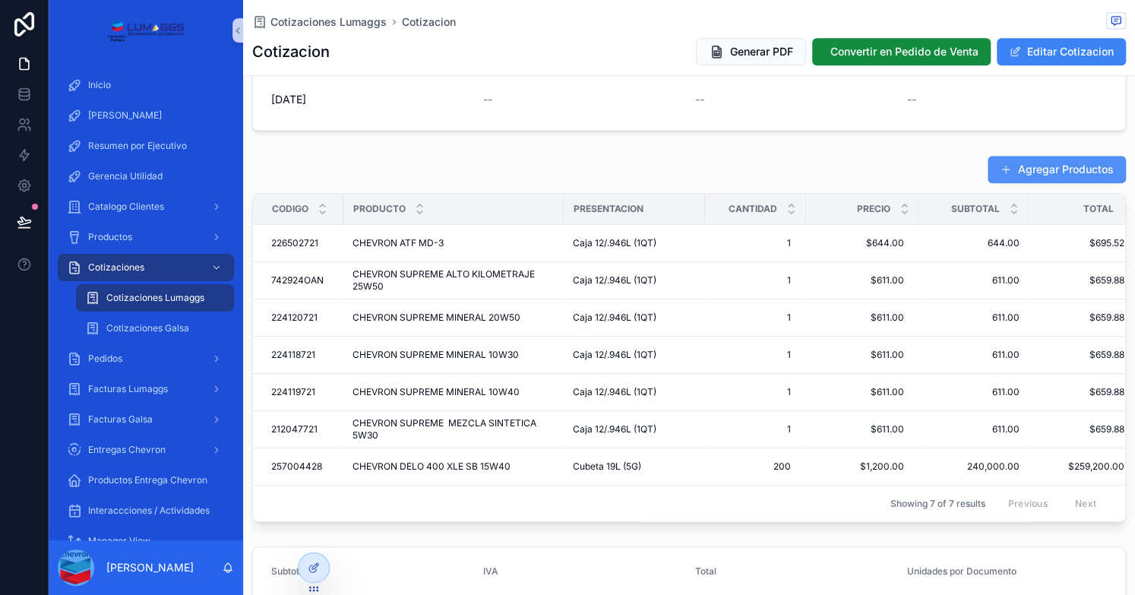
click at [1028, 163] on button "Agregar Productos" at bounding box center [1056, 169] width 138 height 27
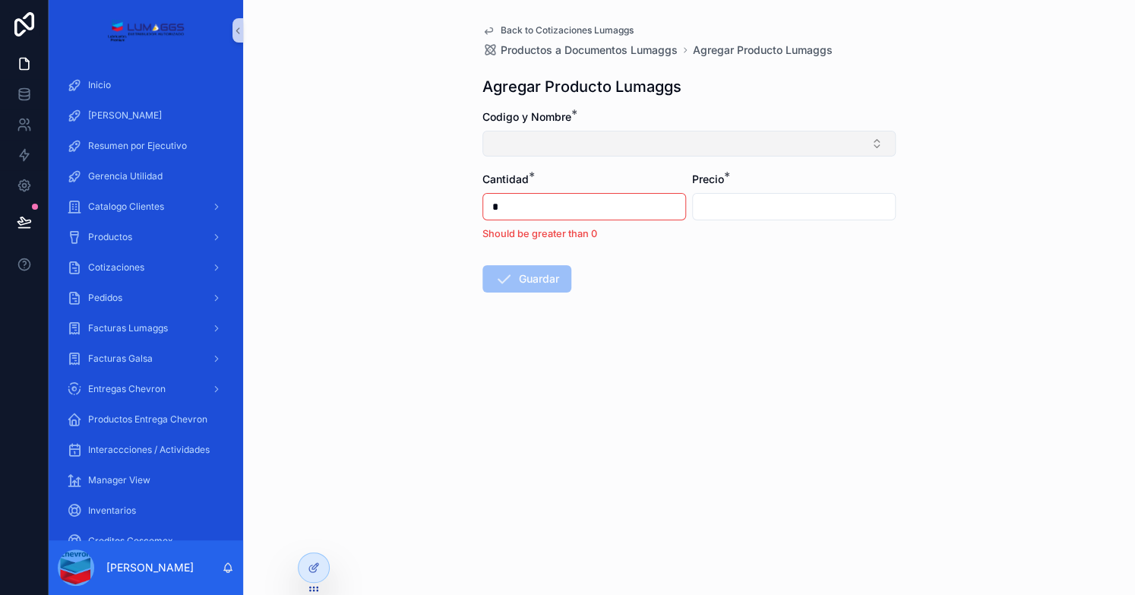
click at [592, 137] on button "Select Button" at bounding box center [688, 144] width 413 height 26
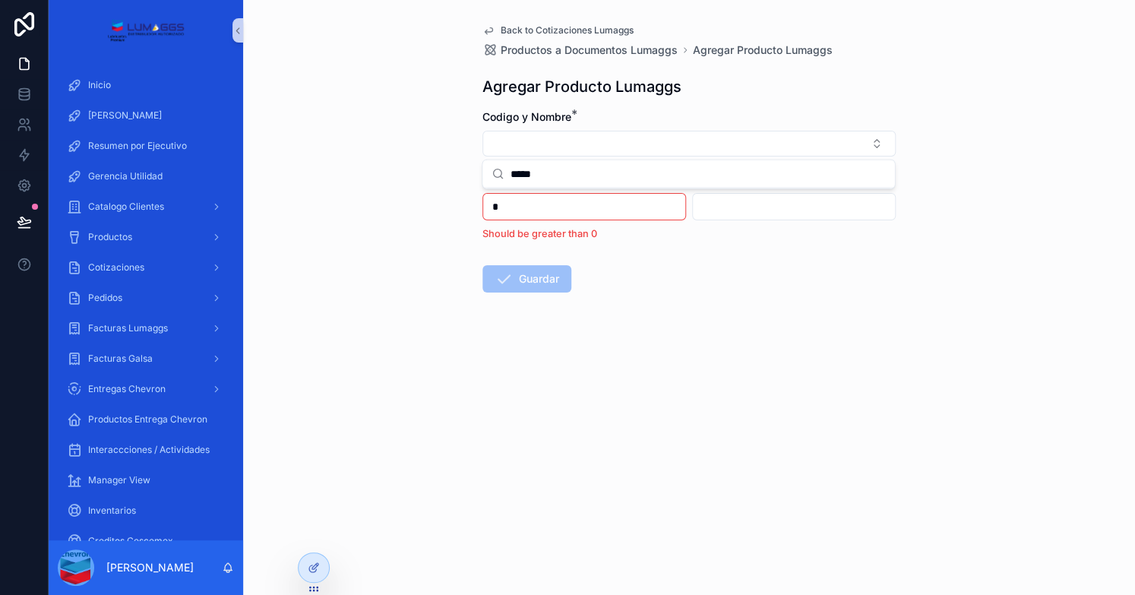
drag, startPoint x: 566, startPoint y: 182, endPoint x: 449, endPoint y: 155, distance: 119.9
click at [449, 155] on div "Inicio Inicio Gerencia Resumen por Ejecutivo Gerencia Utilidad Catalogo Cliente…" at bounding box center [592, 297] width 1086 height 595
click at [532, 163] on input "*****" at bounding box center [697, 173] width 375 height 27
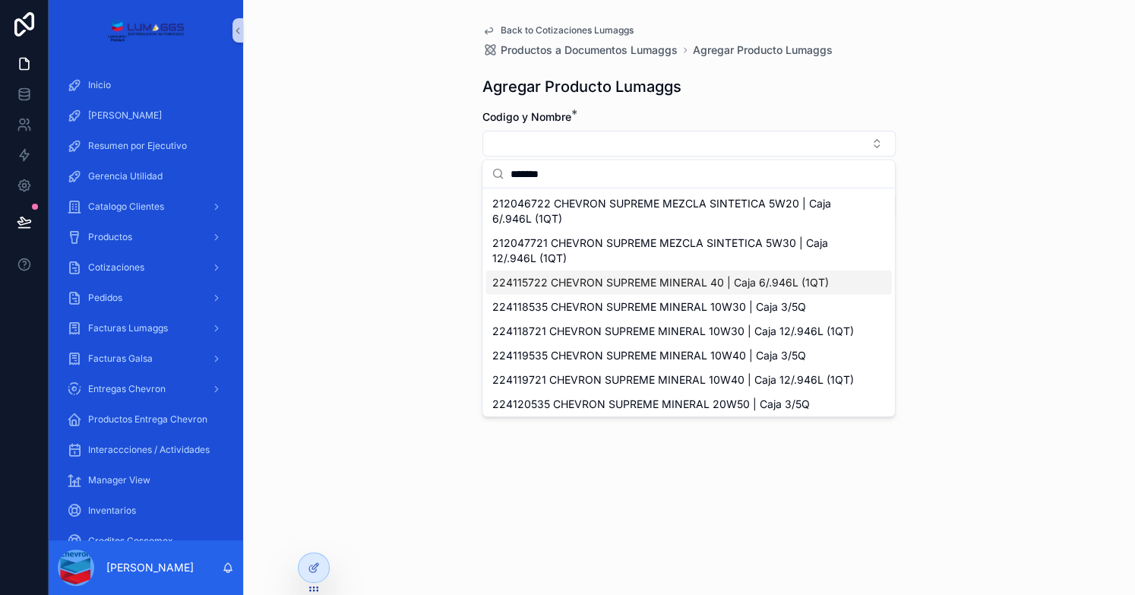
type input "*******"
click at [723, 283] on span "224115722 CHEVRON SUPREME MINERAL 40 | Caja 6/.946L (1QT)" at bounding box center [659, 282] width 336 height 15
type input "*******"
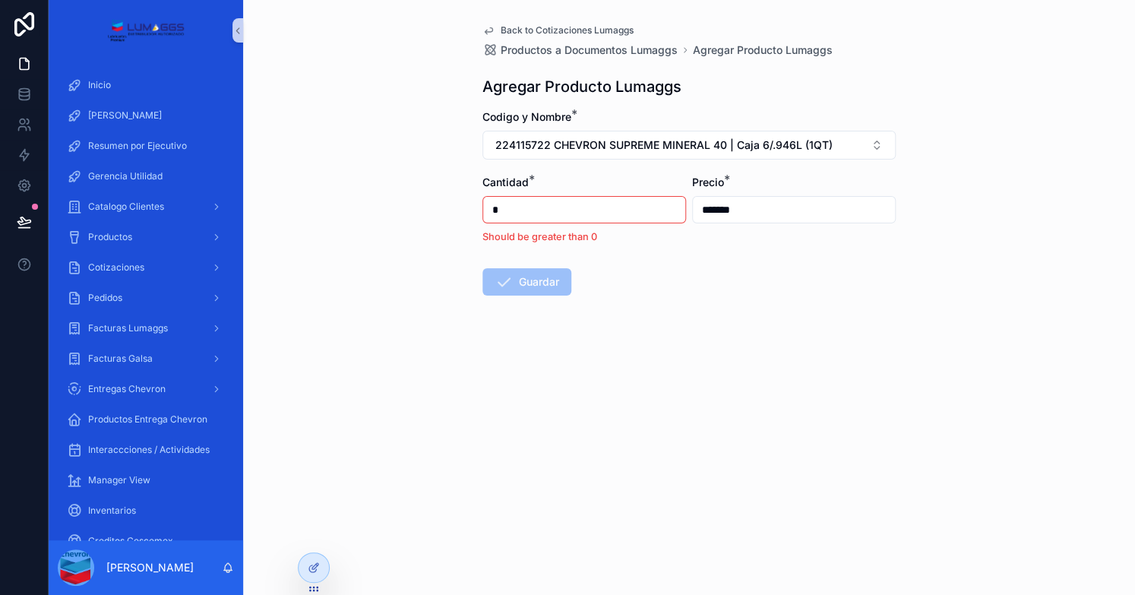
drag, startPoint x: 507, startPoint y: 213, endPoint x: 477, endPoint y: 212, distance: 29.6
click at [477, 212] on div "Back to Cotizaciones Lumaggs Productos a Documentos Lumaggs Agregar Producto Lu…" at bounding box center [688, 196] width 437 height 393
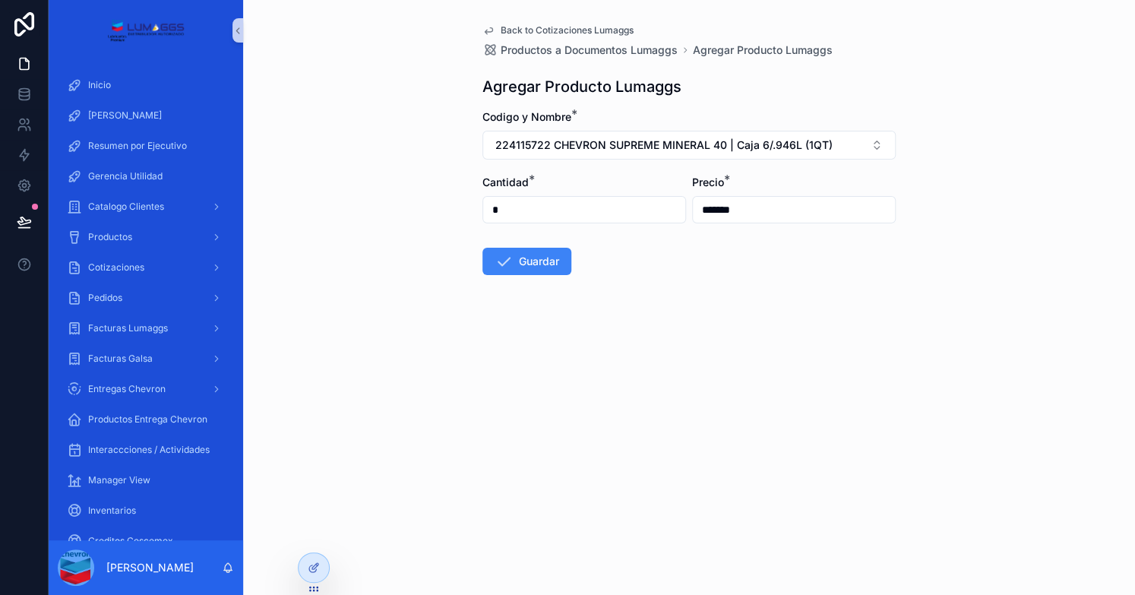
type input "*"
type input "*******"
click at [519, 261] on button "Guardar" at bounding box center [526, 261] width 89 height 27
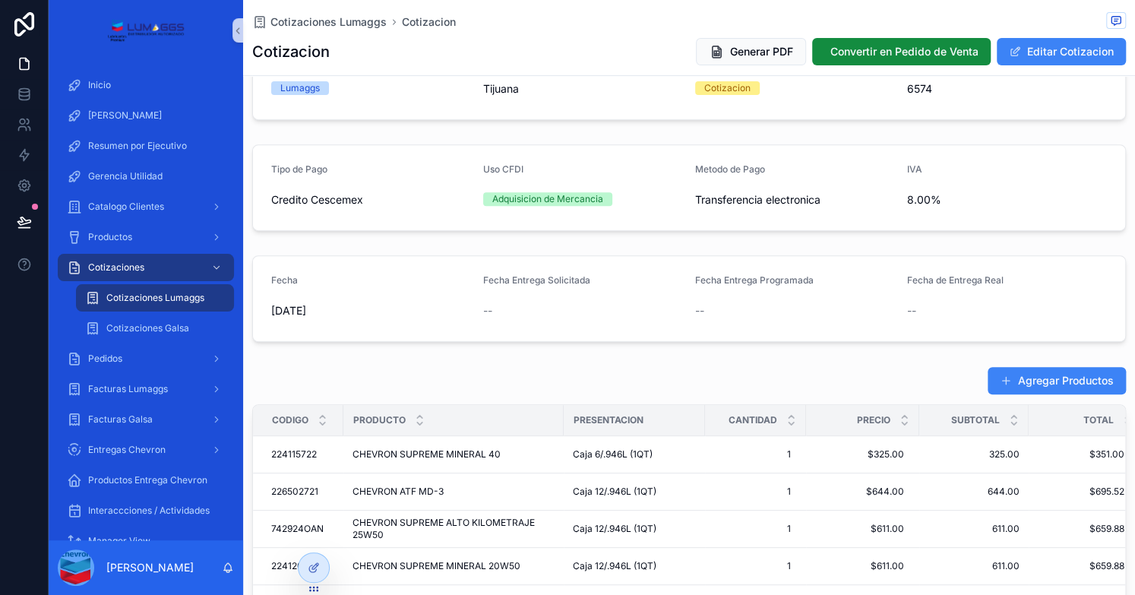
scroll to position [228, 0]
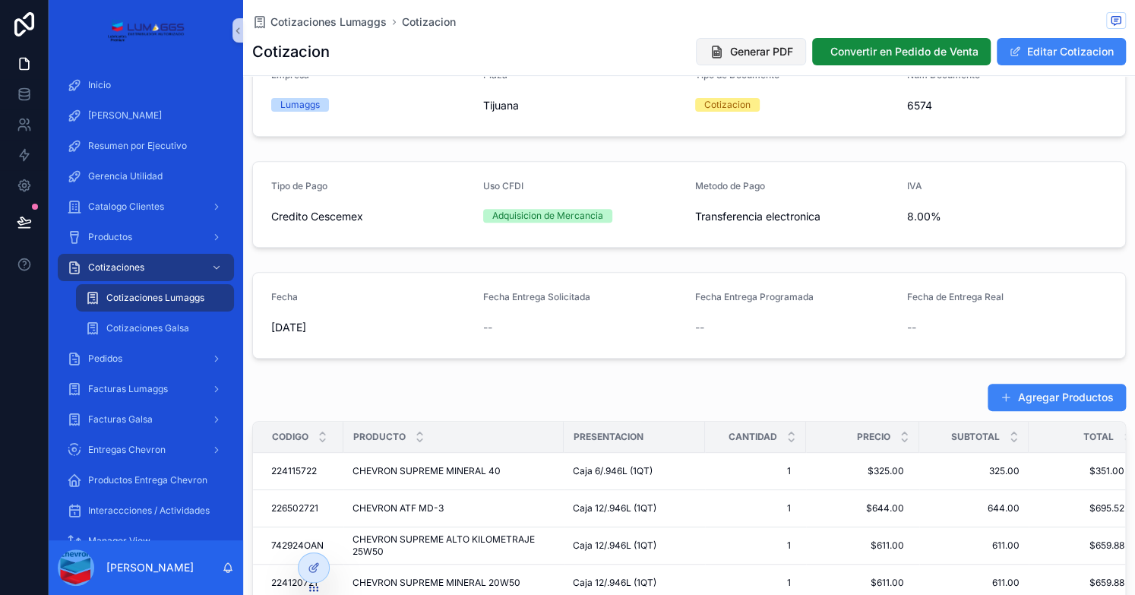
click at [759, 51] on span "Generar PDF" at bounding box center [761, 51] width 63 height 15
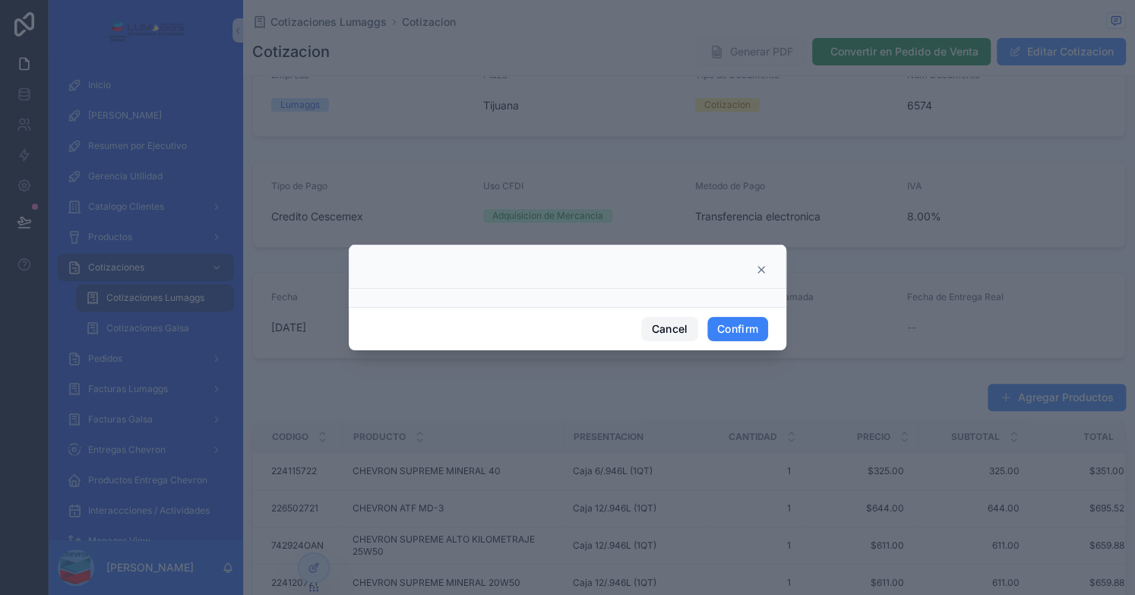
click at [670, 323] on button "Cancel" at bounding box center [669, 329] width 56 height 24
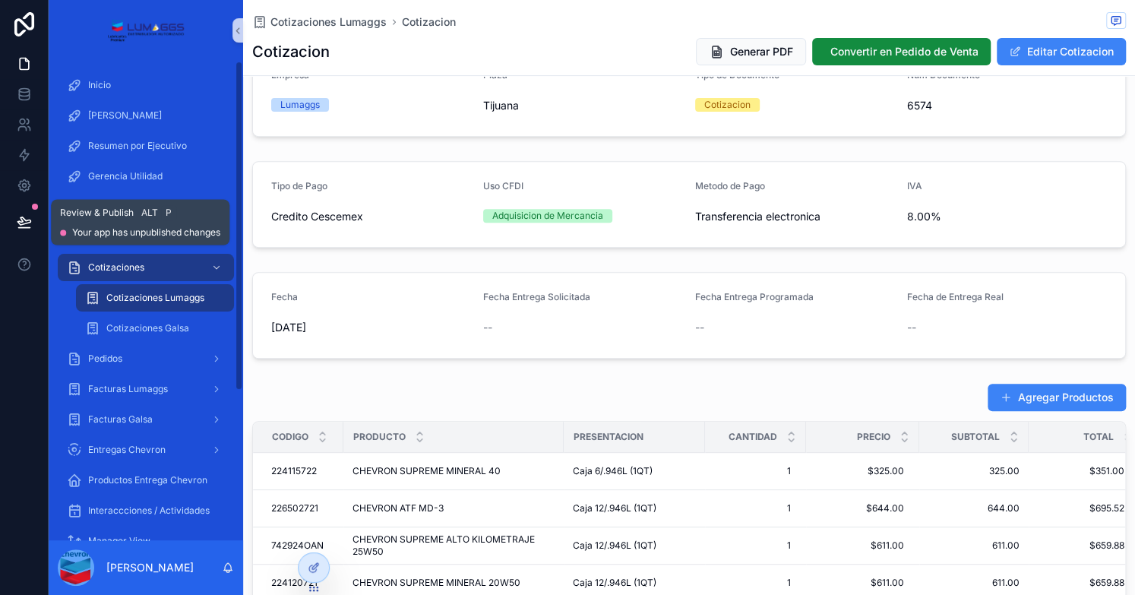
click at [24, 217] on icon at bounding box center [24, 221] width 15 height 15
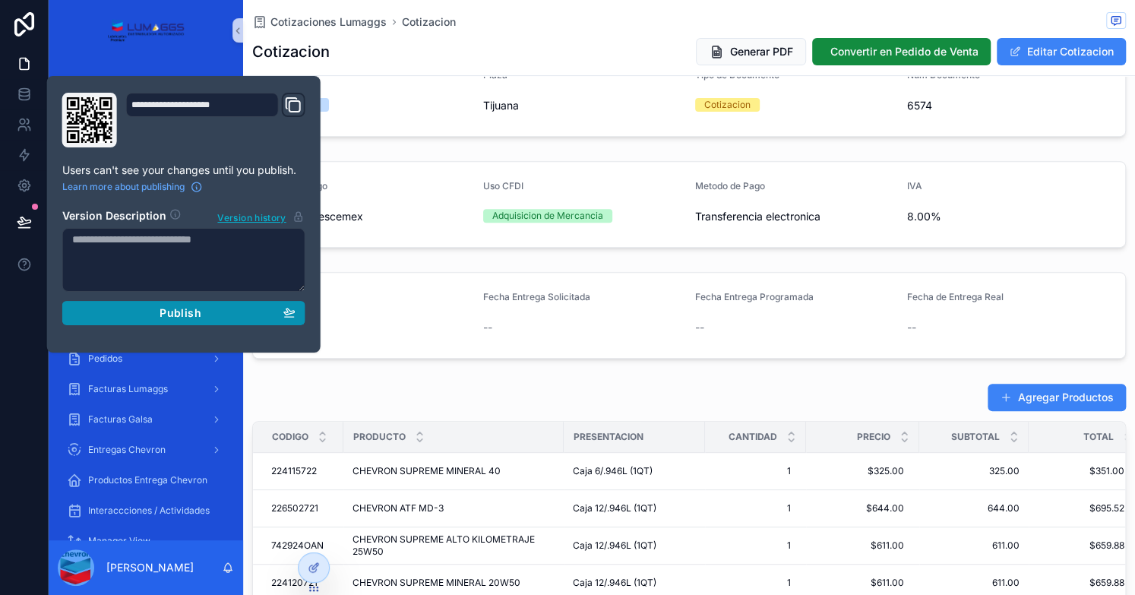
click at [196, 316] on span "Publish" at bounding box center [179, 313] width 41 height 14
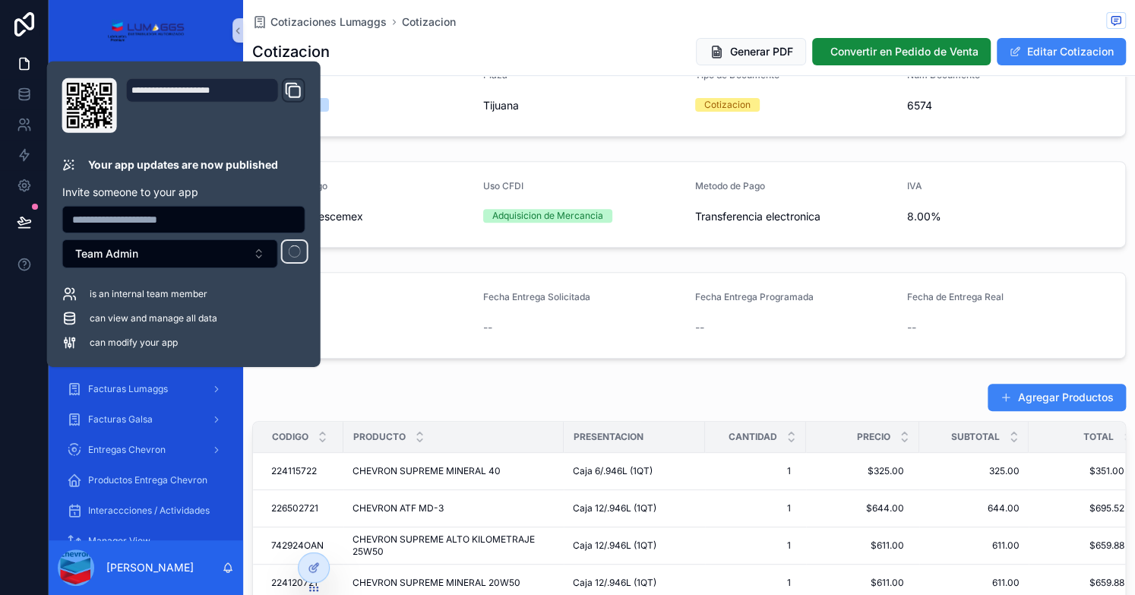
click at [633, 49] on div "Cotizacion Generar PDF Convertir en Pedido de Venta Editar Cotizacion" at bounding box center [688, 51] width 873 height 29
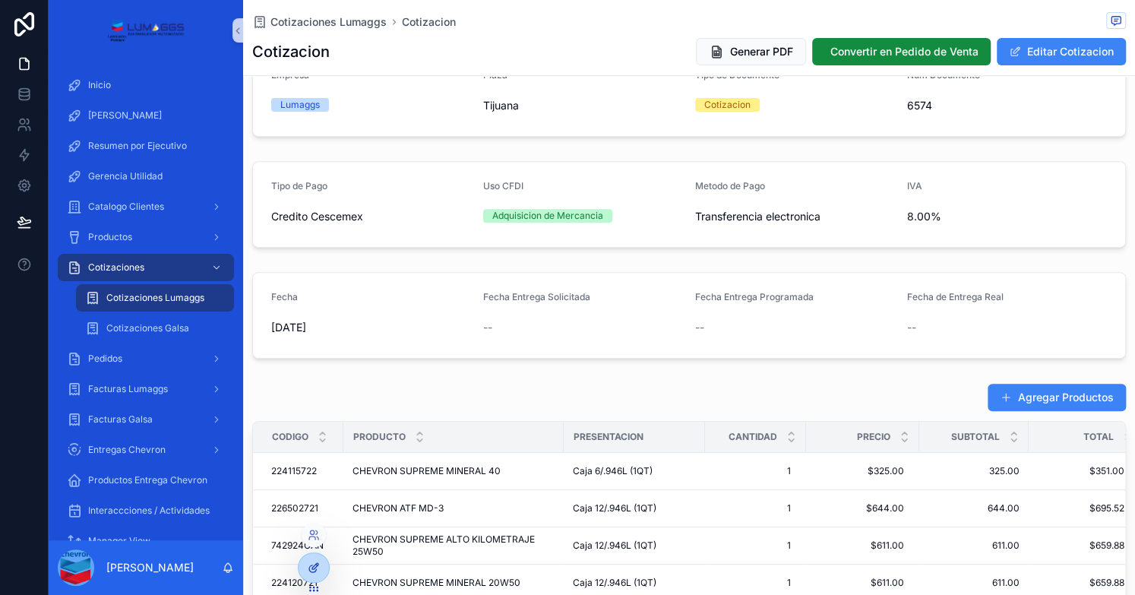
click at [316, 567] on icon at bounding box center [314, 567] width 12 height 12
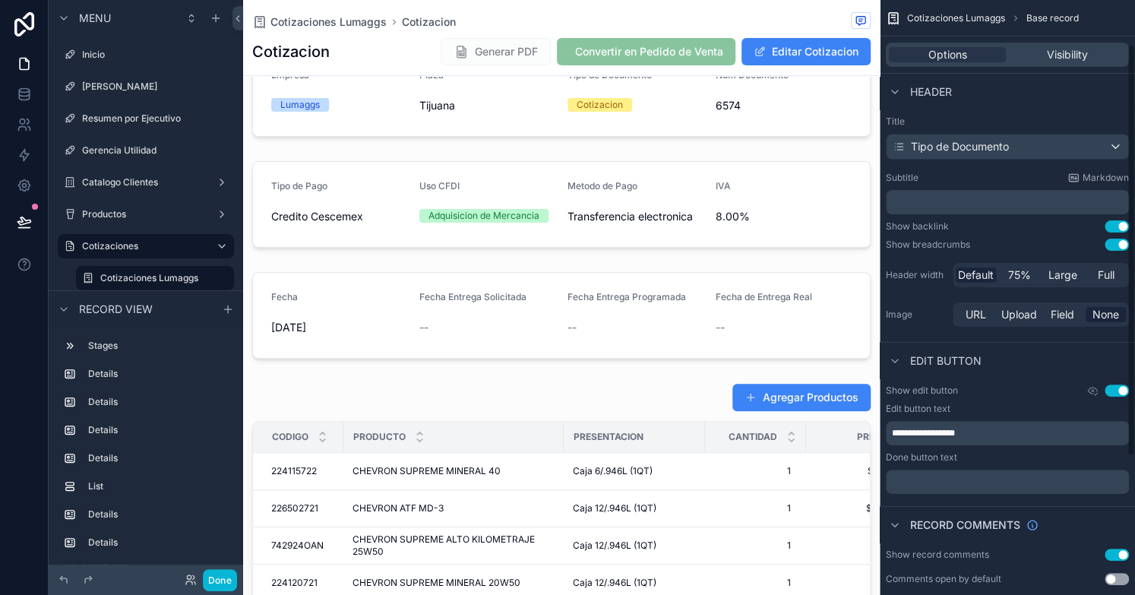
scroll to position [263, 0]
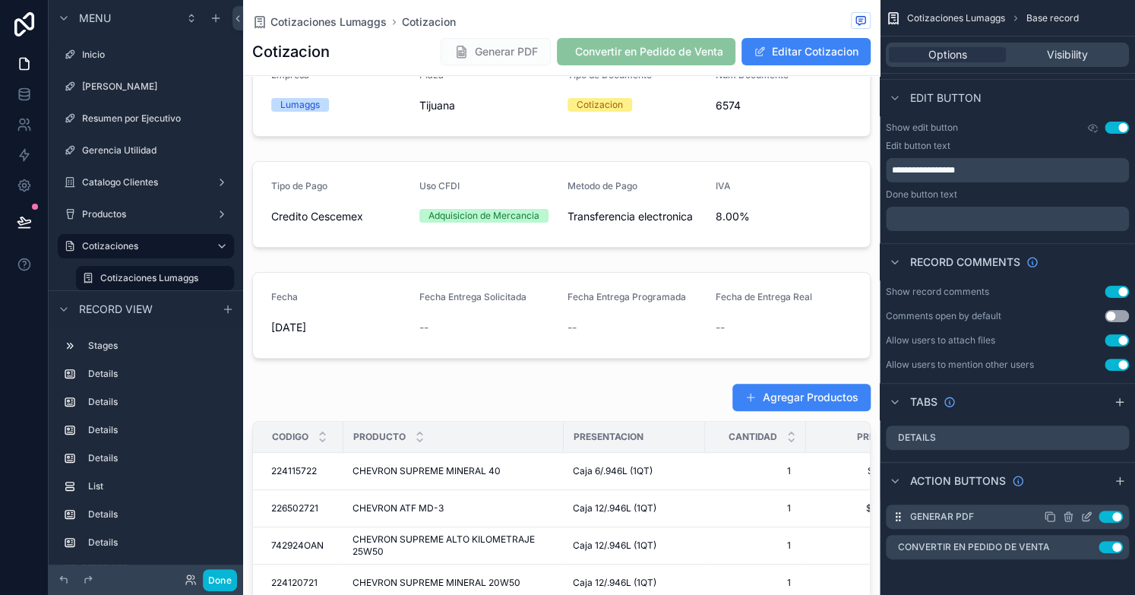
click at [1087, 516] on icon "scrollable content" at bounding box center [1086, 516] width 12 height 12
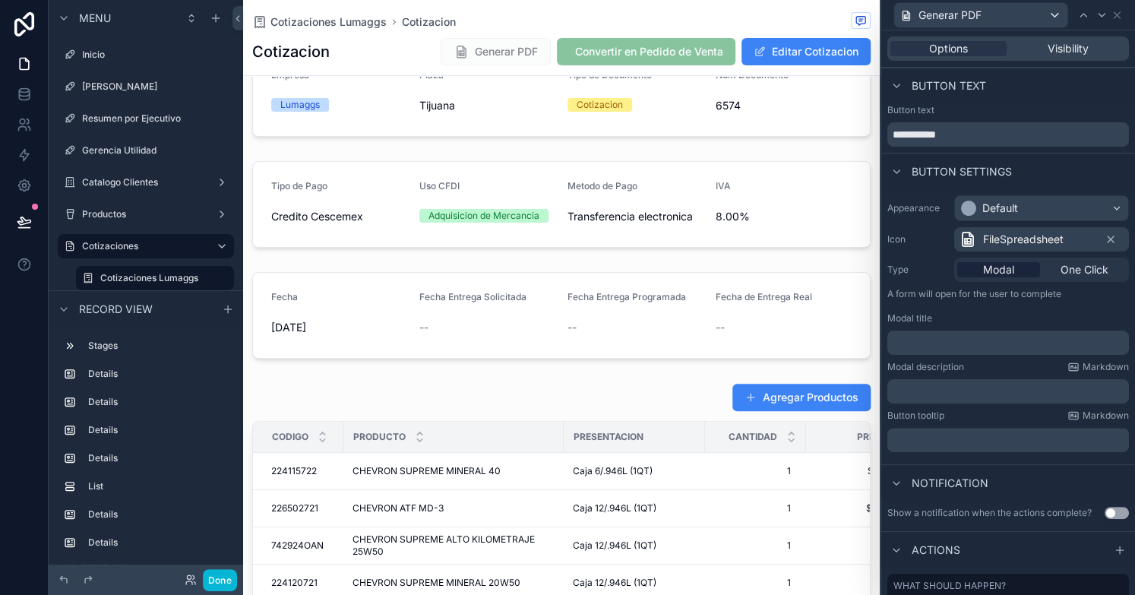
click at [937, 387] on p "﻿" at bounding box center [1009, 391] width 232 height 15
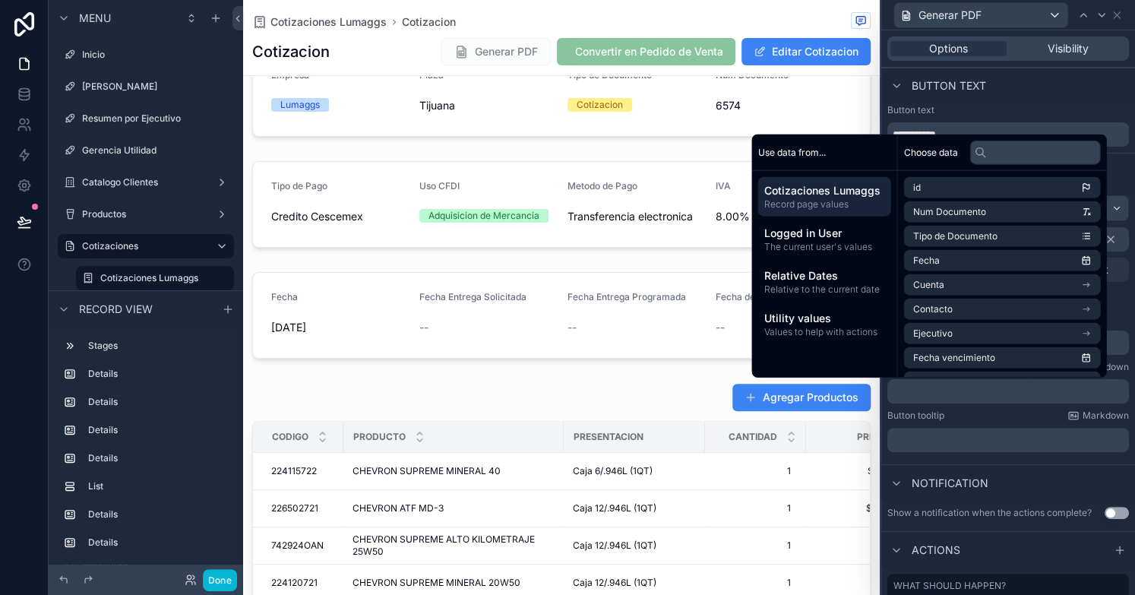
click at [952, 388] on p "﻿" at bounding box center [1009, 391] width 232 height 15
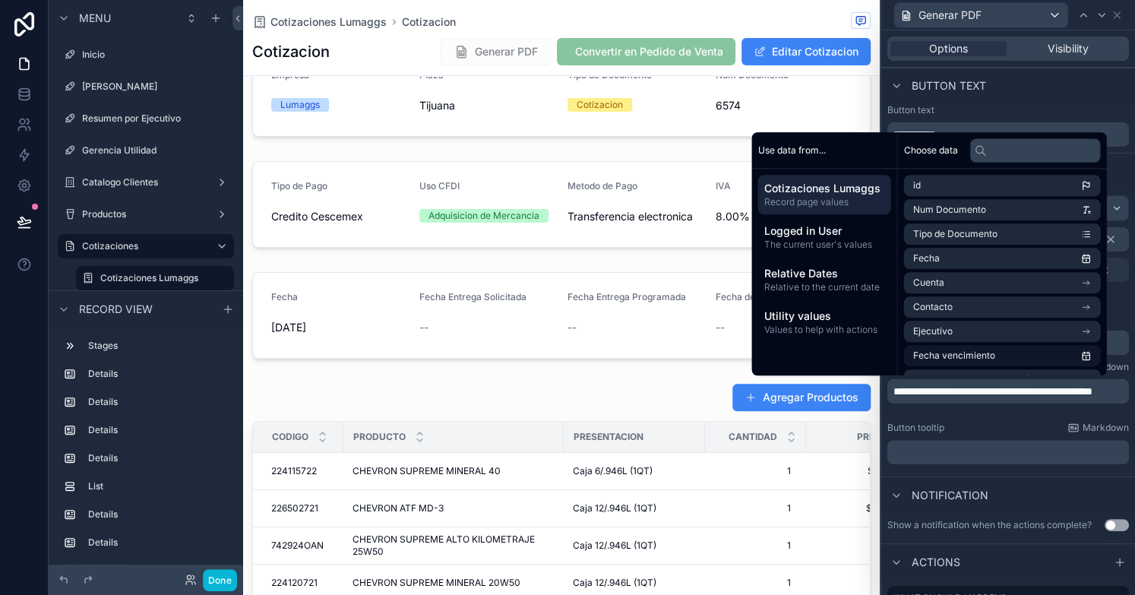
scroll to position [0, 0]
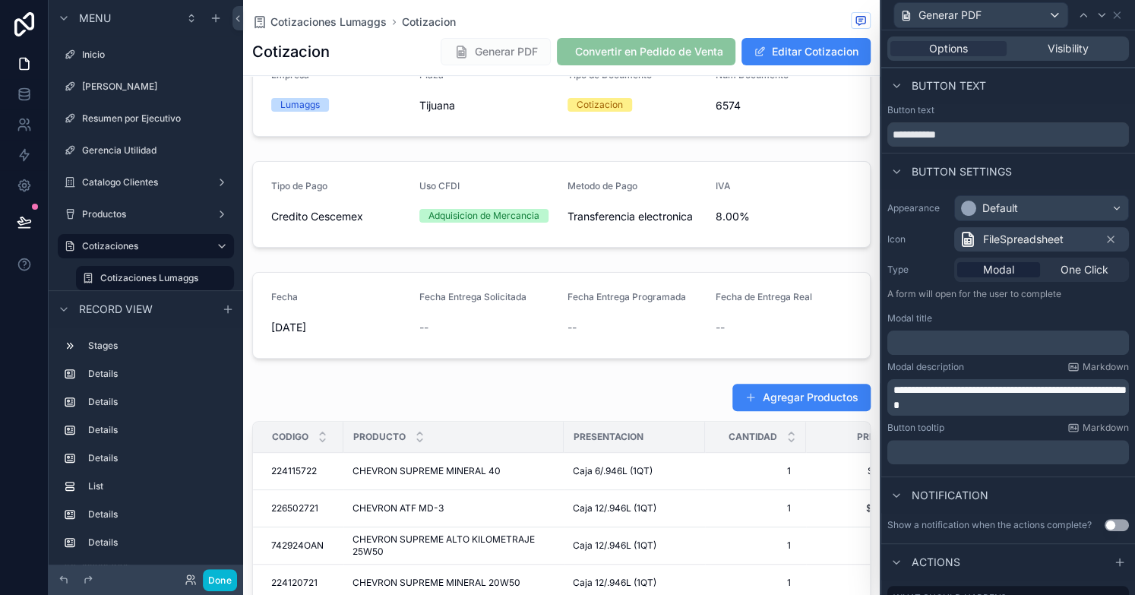
click at [936, 342] on p "﻿" at bounding box center [1009, 342] width 232 height 15
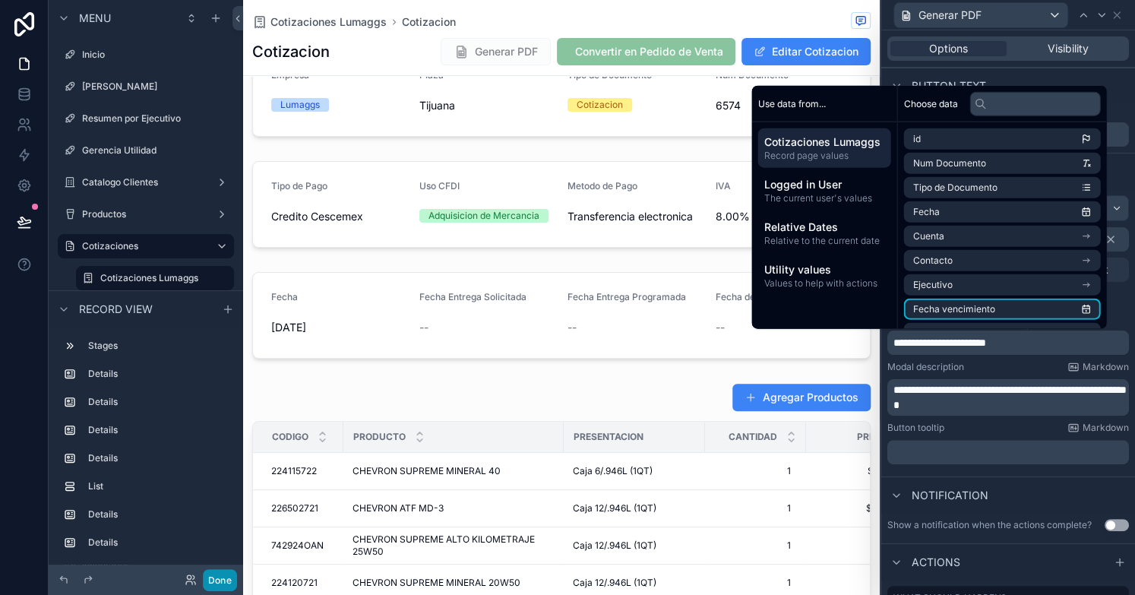
click at [225, 579] on button "Done" at bounding box center [220, 580] width 34 height 22
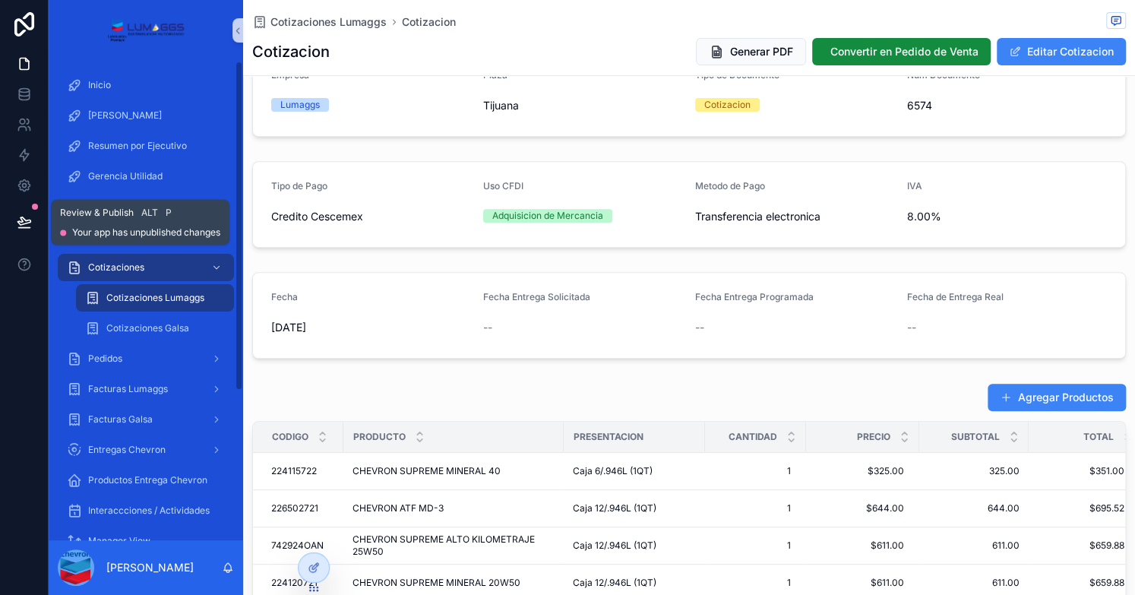
click at [27, 220] on icon at bounding box center [23, 221] width 13 height 8
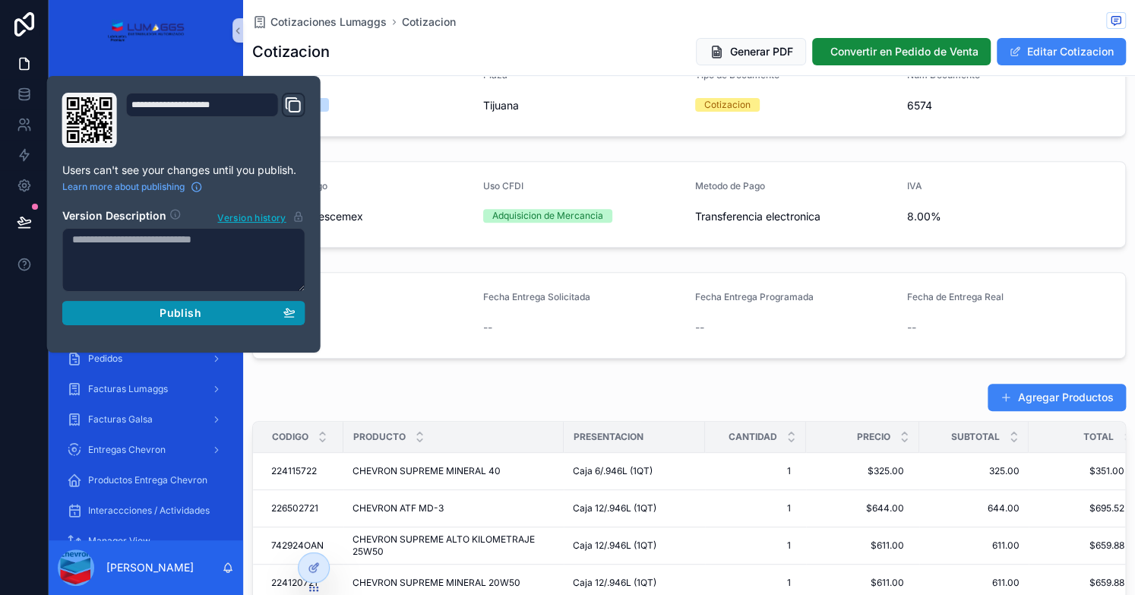
click at [143, 312] on div "Publish" at bounding box center [183, 313] width 223 height 14
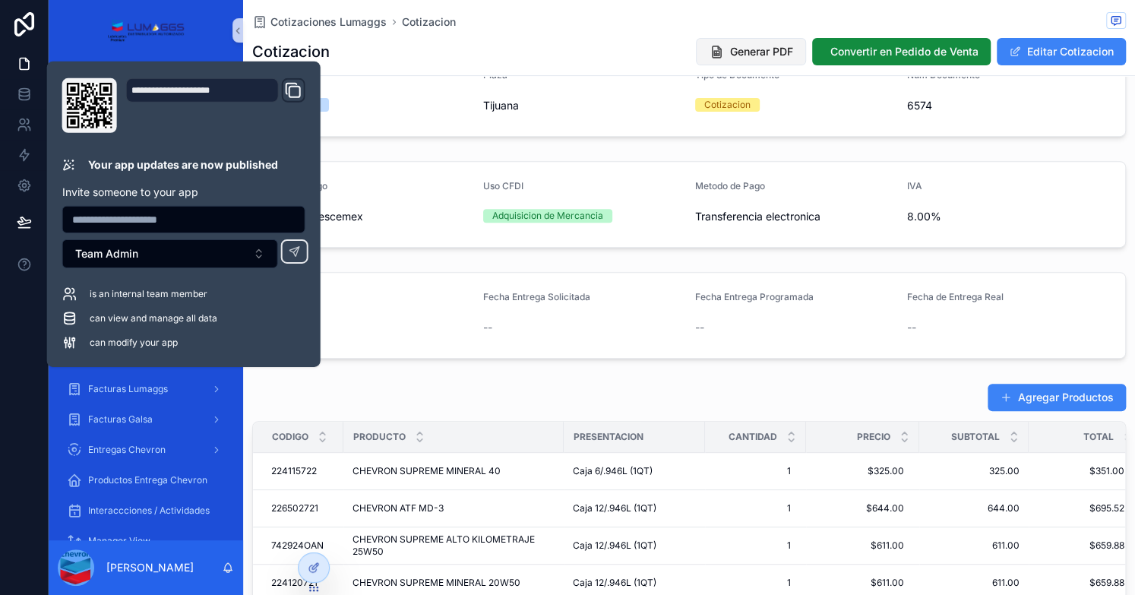
click at [750, 55] on span "Generar PDF" at bounding box center [761, 51] width 63 height 15
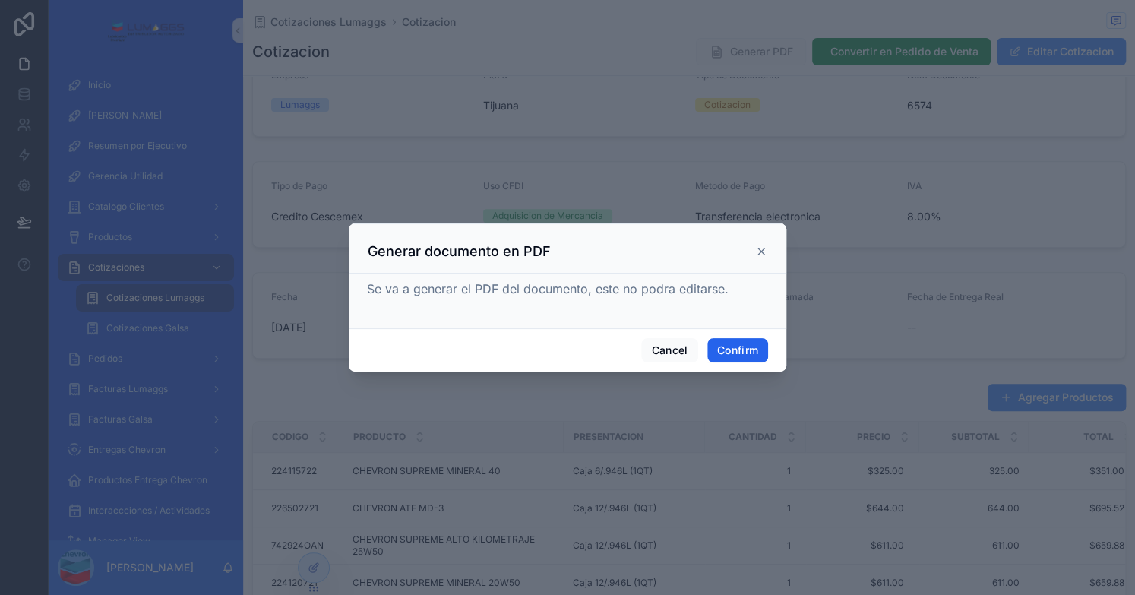
click at [747, 343] on button "Confirm" at bounding box center [737, 350] width 61 height 24
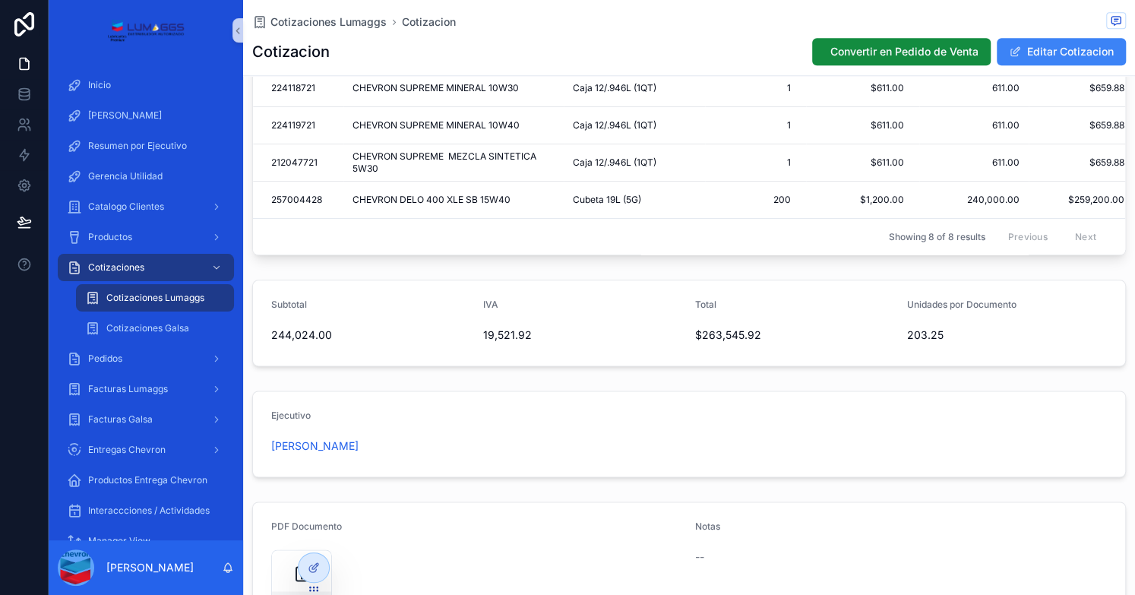
scroll to position [908, 0]
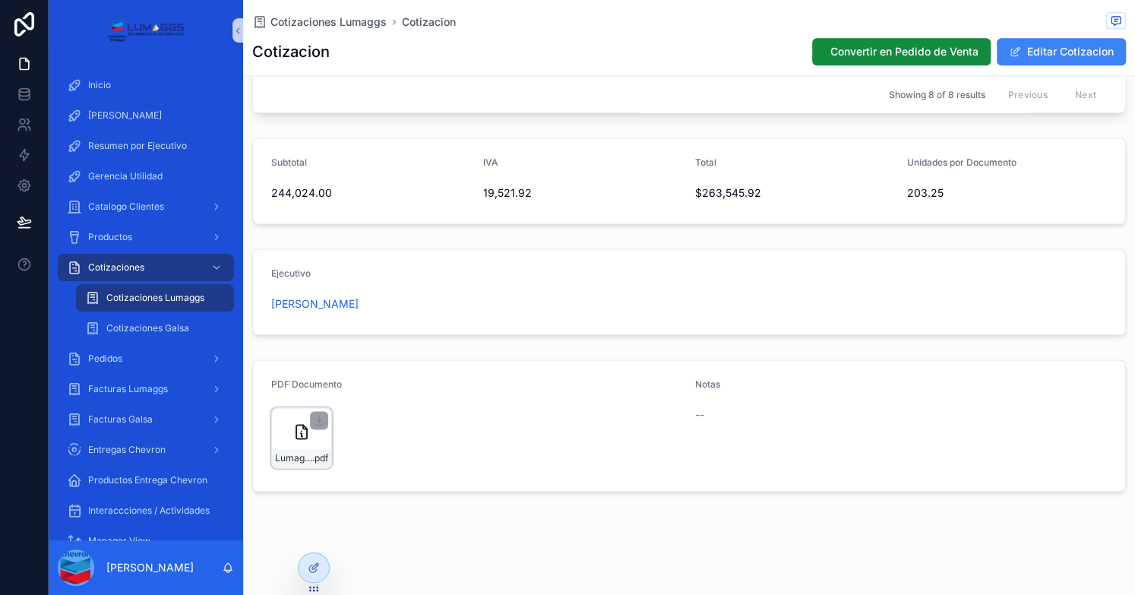
click at [296, 440] on icon "scrollable content" at bounding box center [301, 431] width 18 height 18
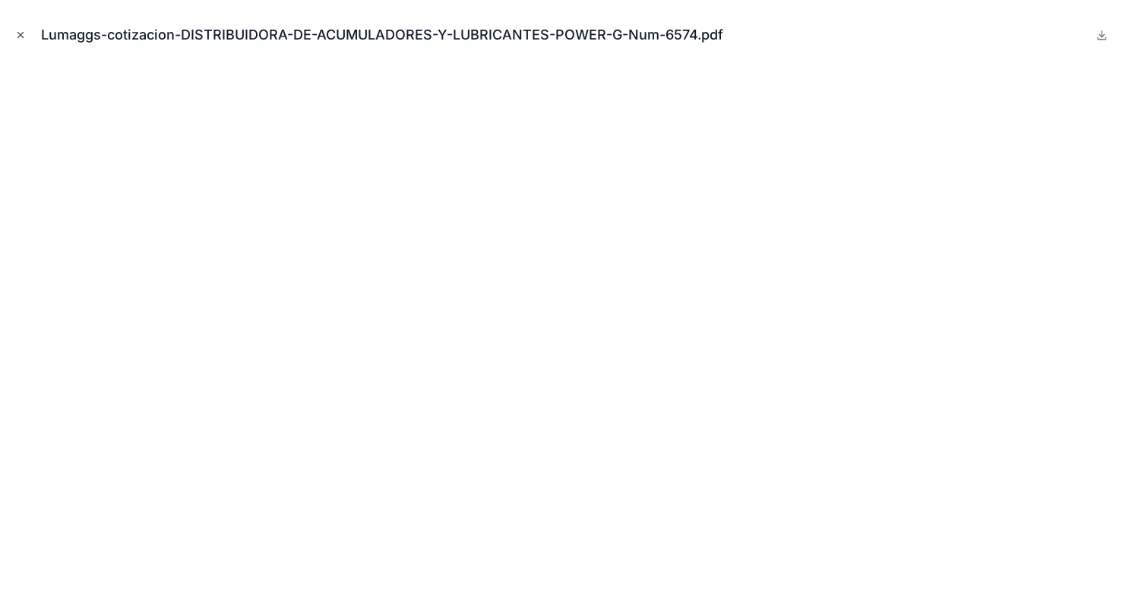
click at [21, 35] on icon "Close modal" at bounding box center [20, 35] width 11 height 11
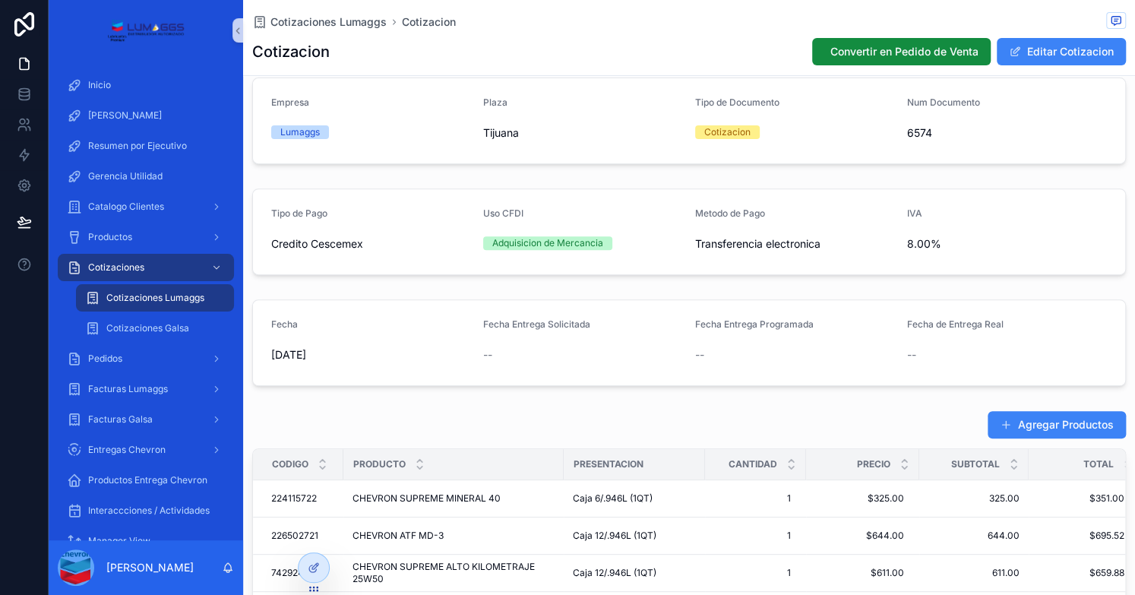
scroll to position [148, 0]
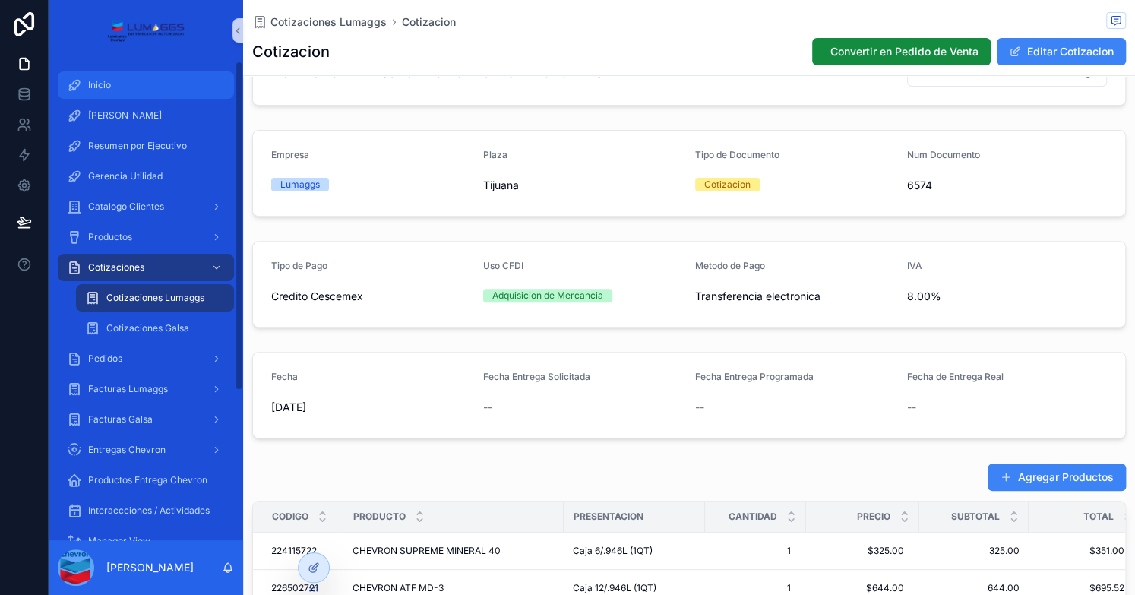
click at [107, 73] on div "Inicio" at bounding box center [146, 85] width 158 height 24
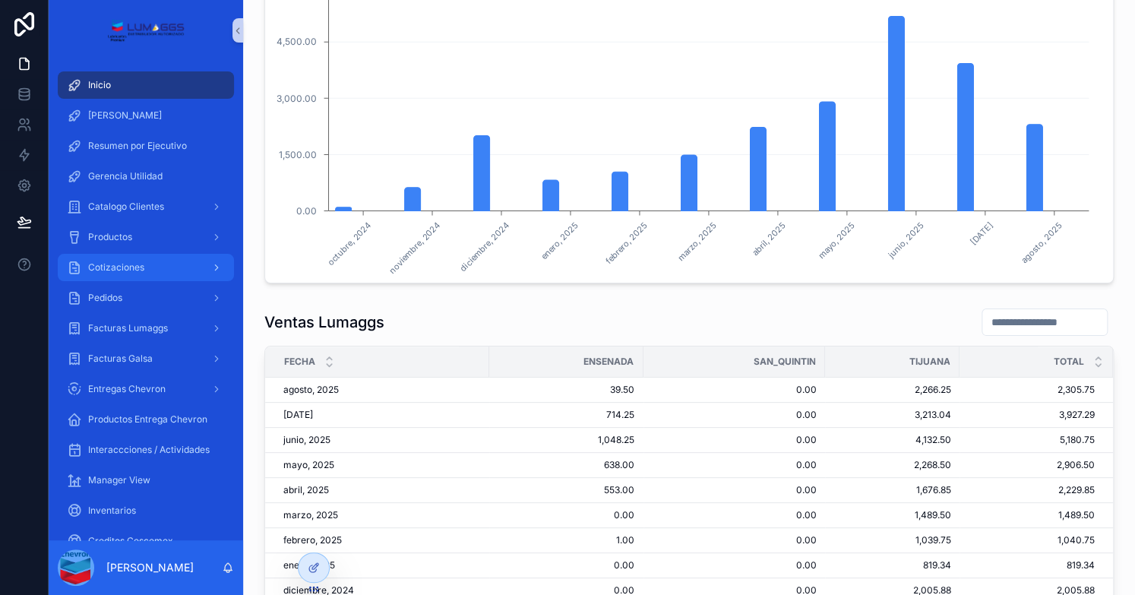
drag, startPoint x: 154, startPoint y: 261, endPoint x: 163, endPoint y: 261, distance: 9.1
click at [154, 261] on div "Cotizaciones" at bounding box center [146, 267] width 158 height 24
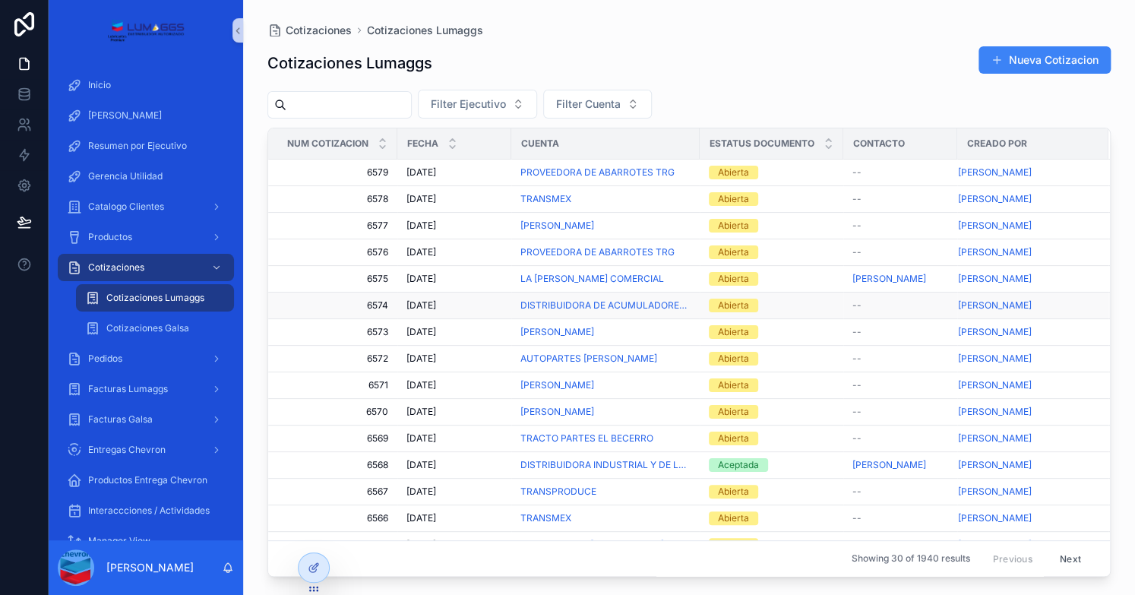
click at [787, 306] on div "Abierta" at bounding box center [771, 305] width 125 height 14
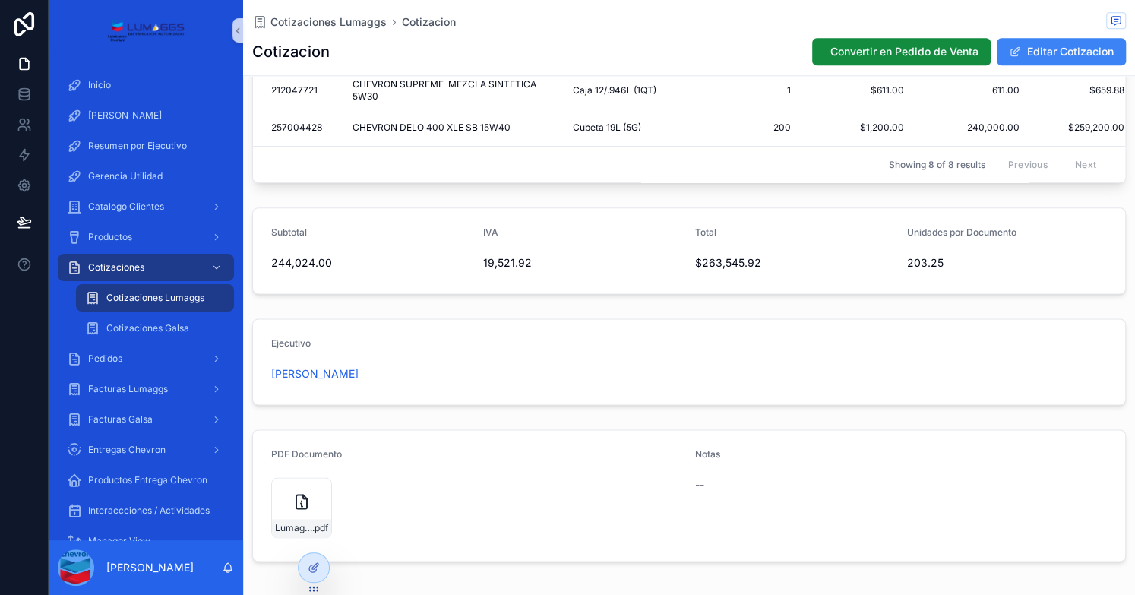
scroll to position [835, 0]
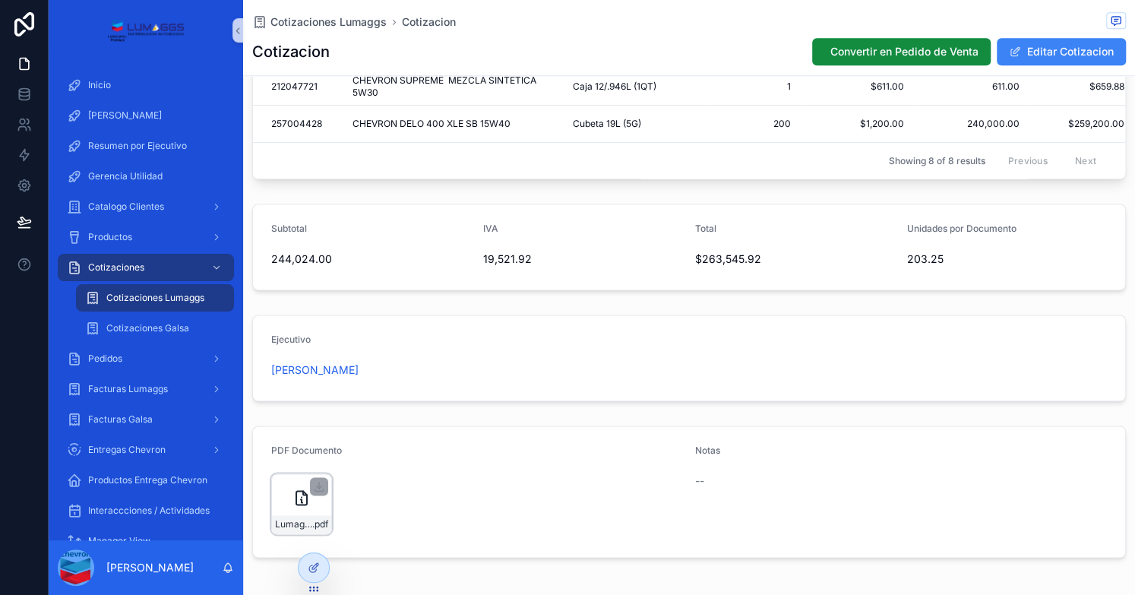
click at [300, 504] on icon "scrollable content" at bounding box center [301, 498] width 11 height 14
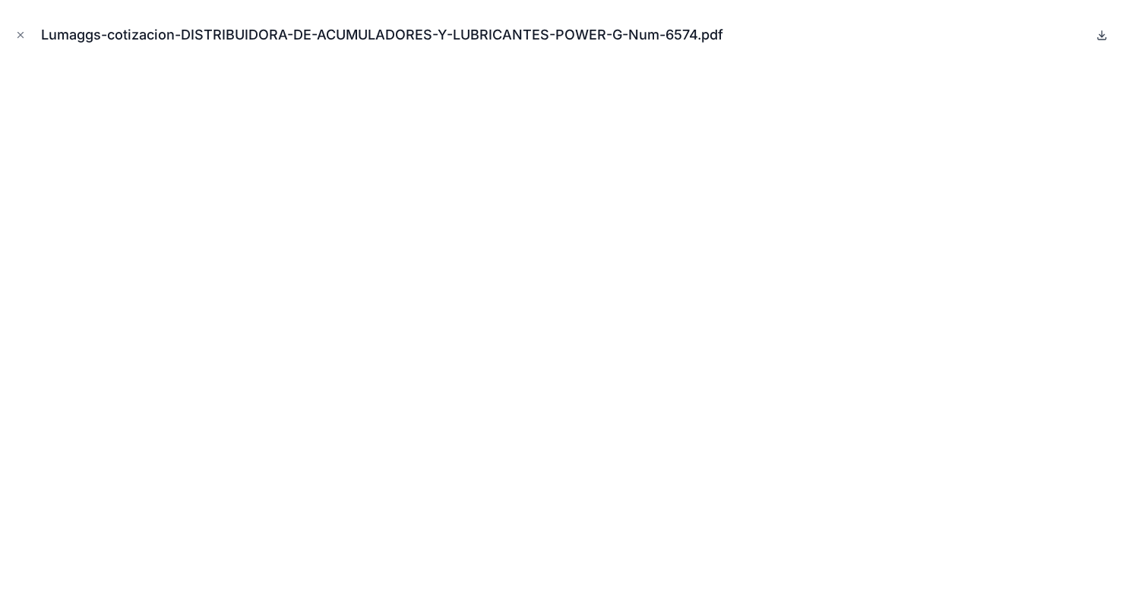
click at [1099, 36] on icon at bounding box center [1101, 35] width 12 height 12
click at [21, 39] on icon "Close modal" at bounding box center [20, 35] width 11 height 11
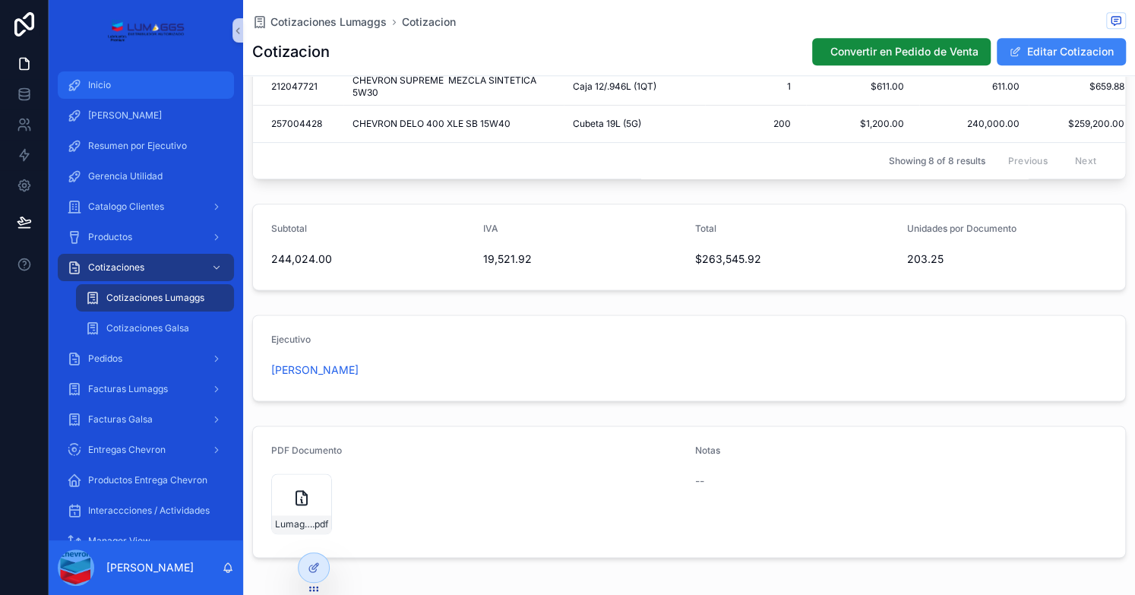
click at [93, 81] on span "Inicio" at bounding box center [99, 85] width 23 height 12
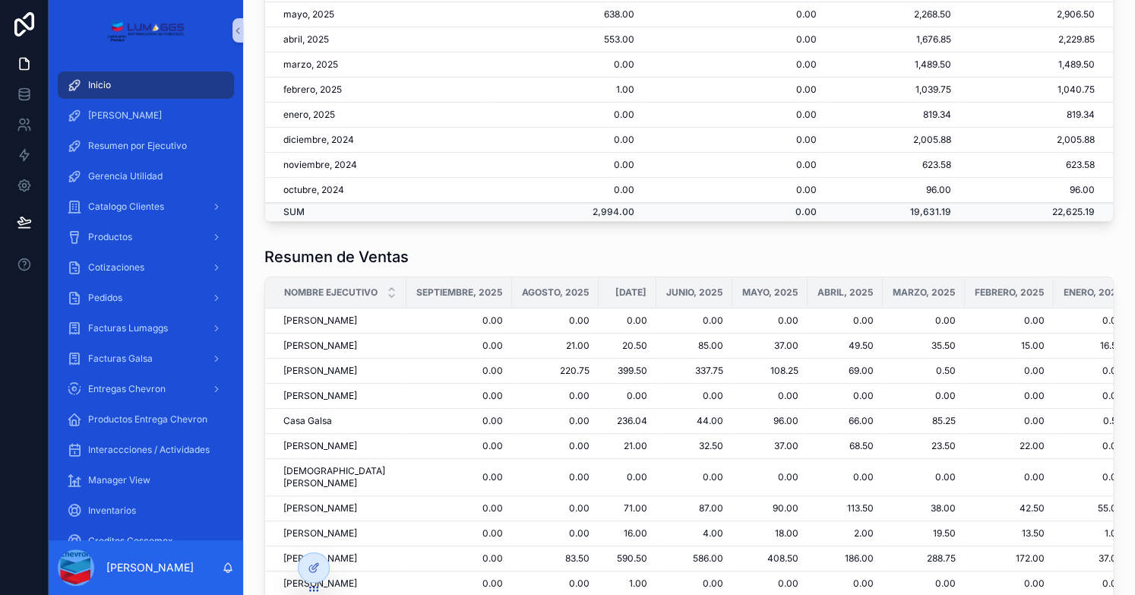
scroll to position [835, 0]
